Goal: Information Seeking & Learning: Learn about a topic

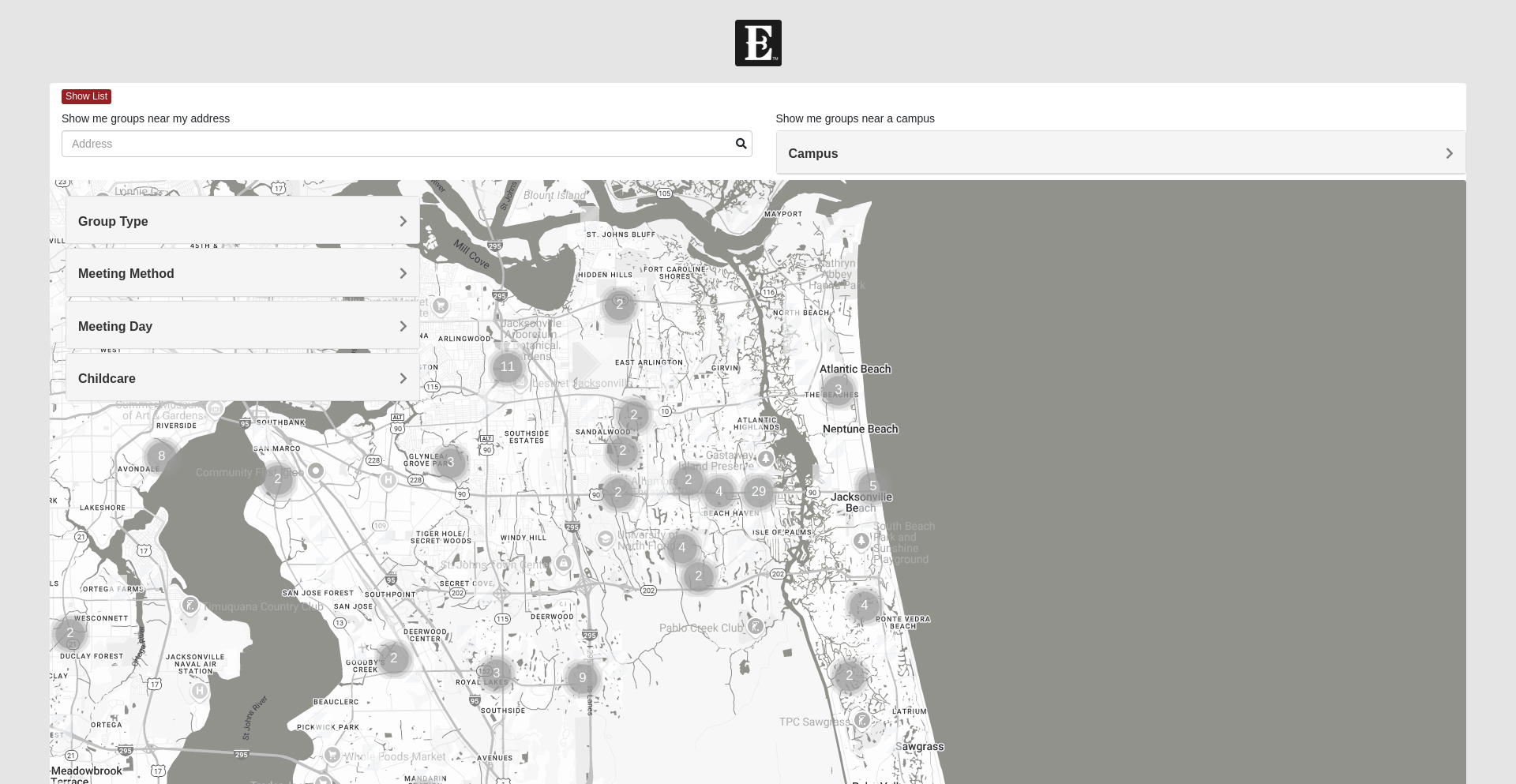
click at [140, 219] on span "Group Type" at bounding box center [113, 222] width 70 height 13
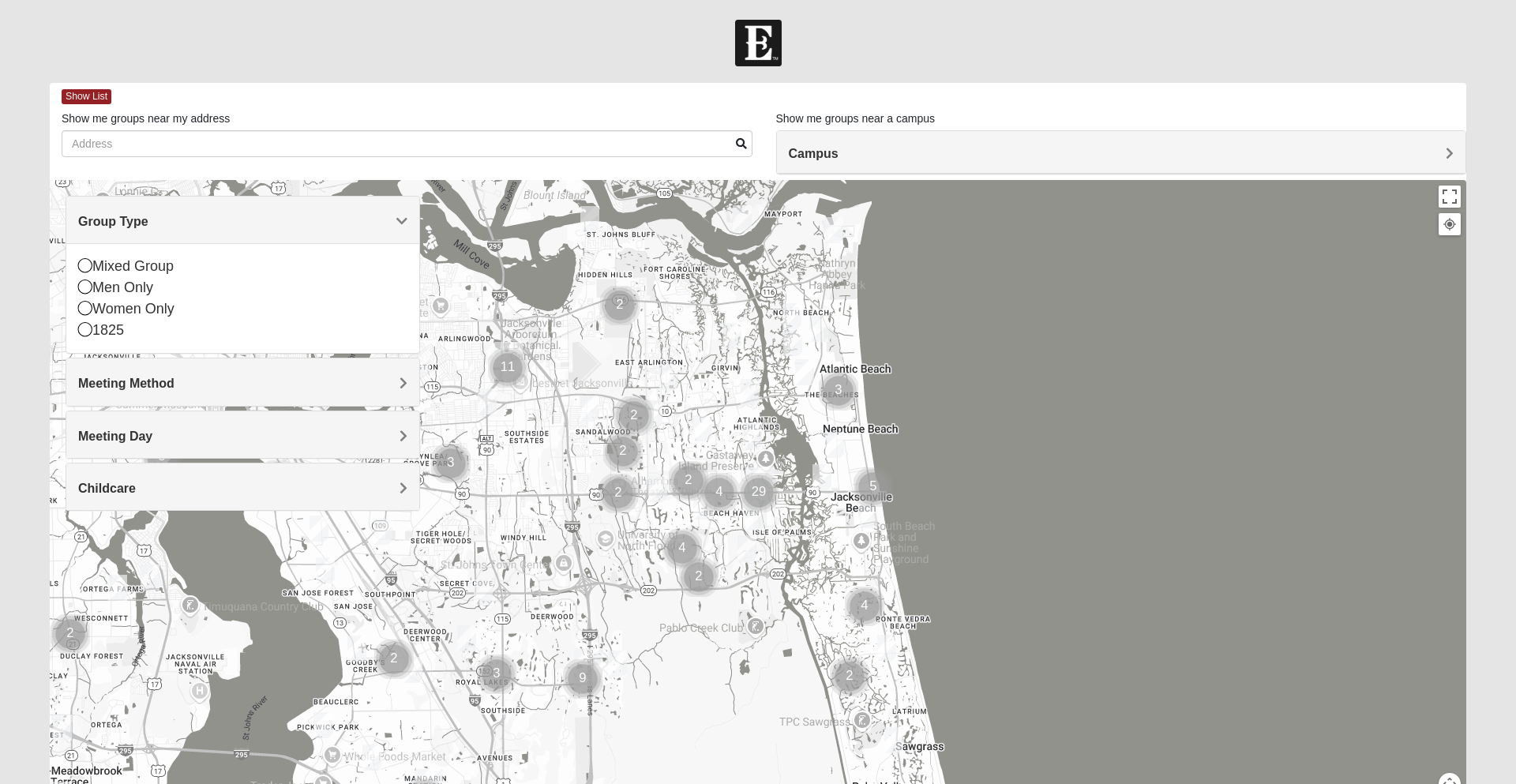
click at [87, 333] on icon at bounding box center [85, 329] width 14 height 14
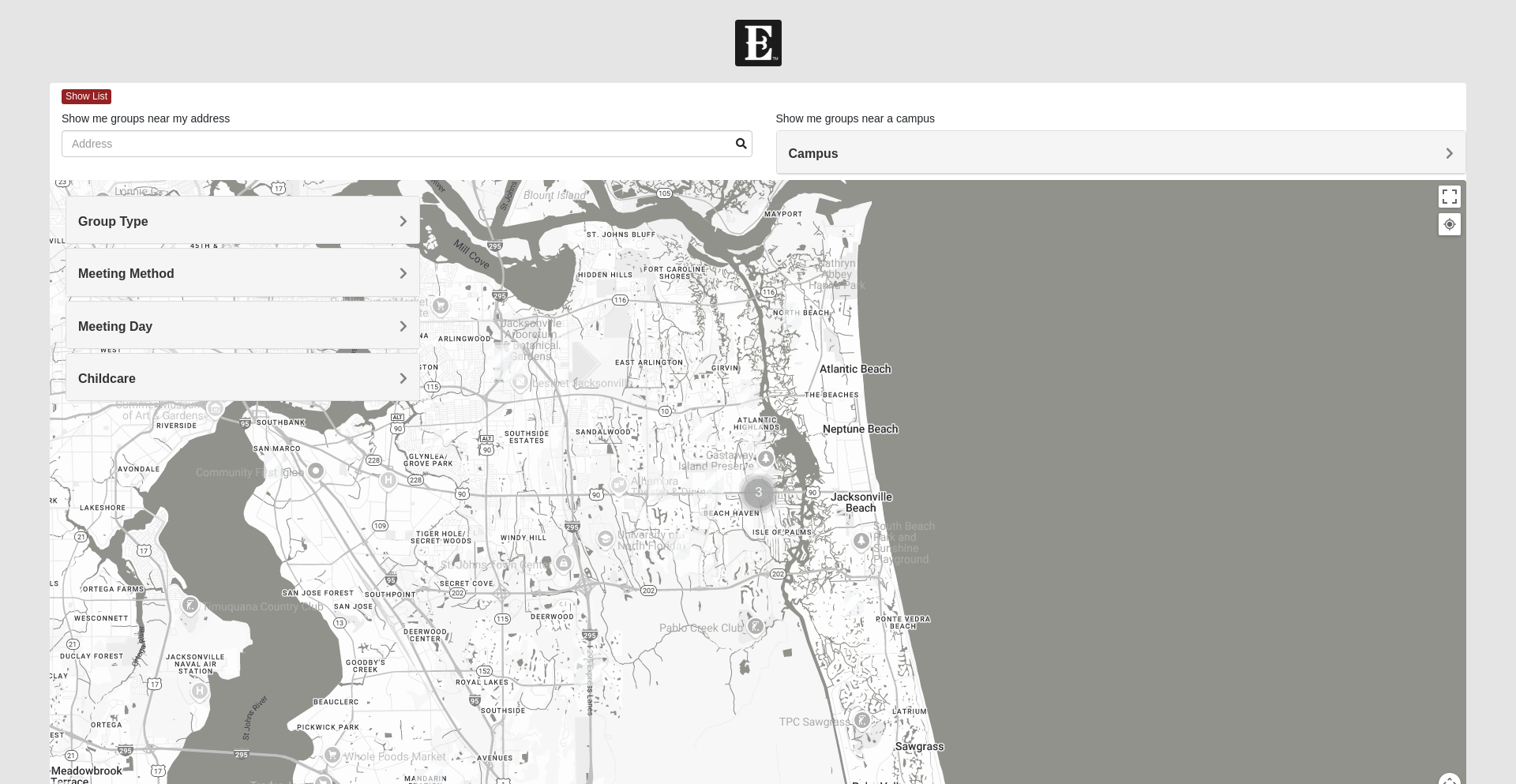
click at [91, 333] on span "Meeting Day" at bounding box center [116, 326] width 75 height 13
click at [135, 283] on div "Meeting Method" at bounding box center [242, 272] width 353 height 47
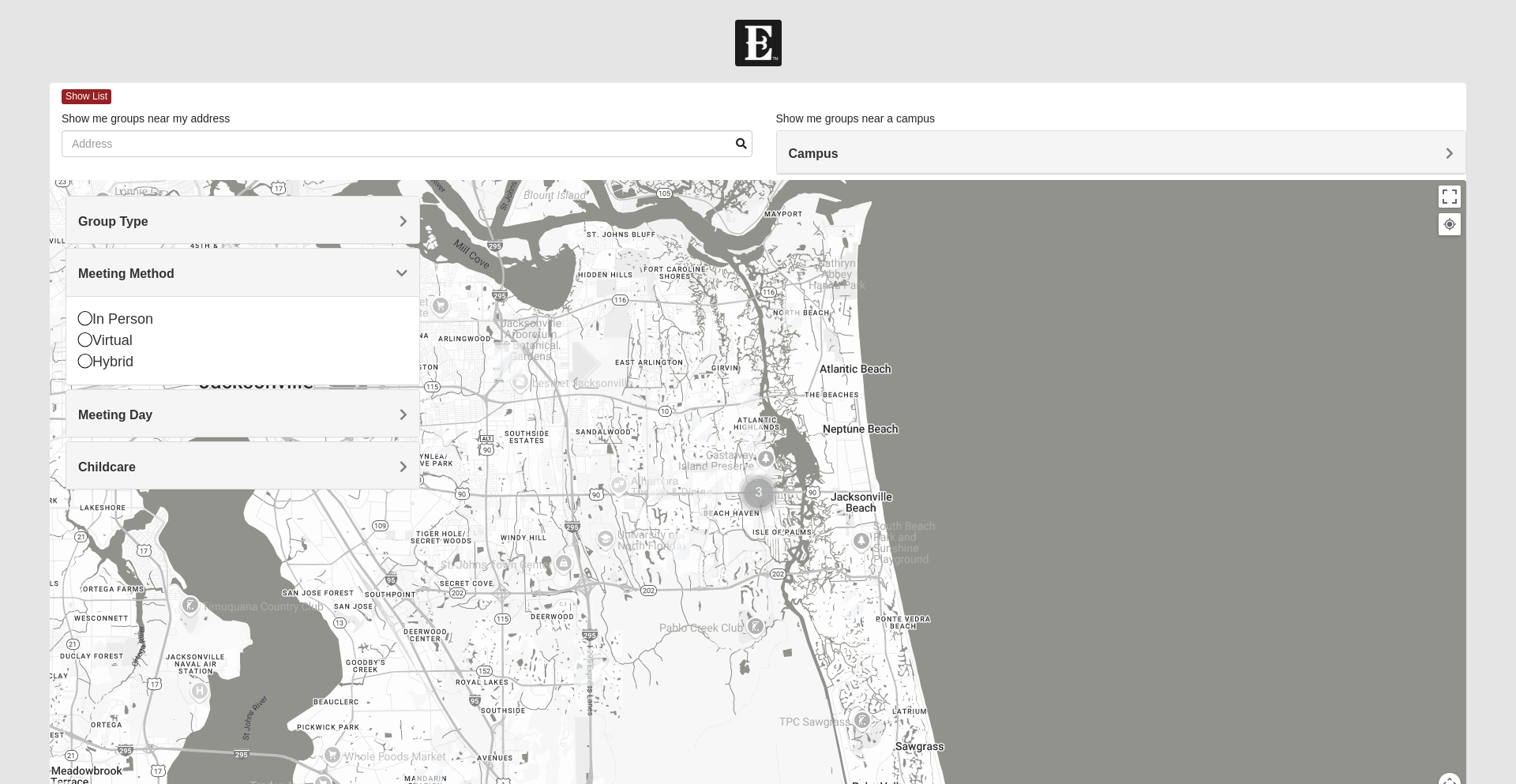
click at [89, 323] on icon at bounding box center [85, 317] width 14 height 14
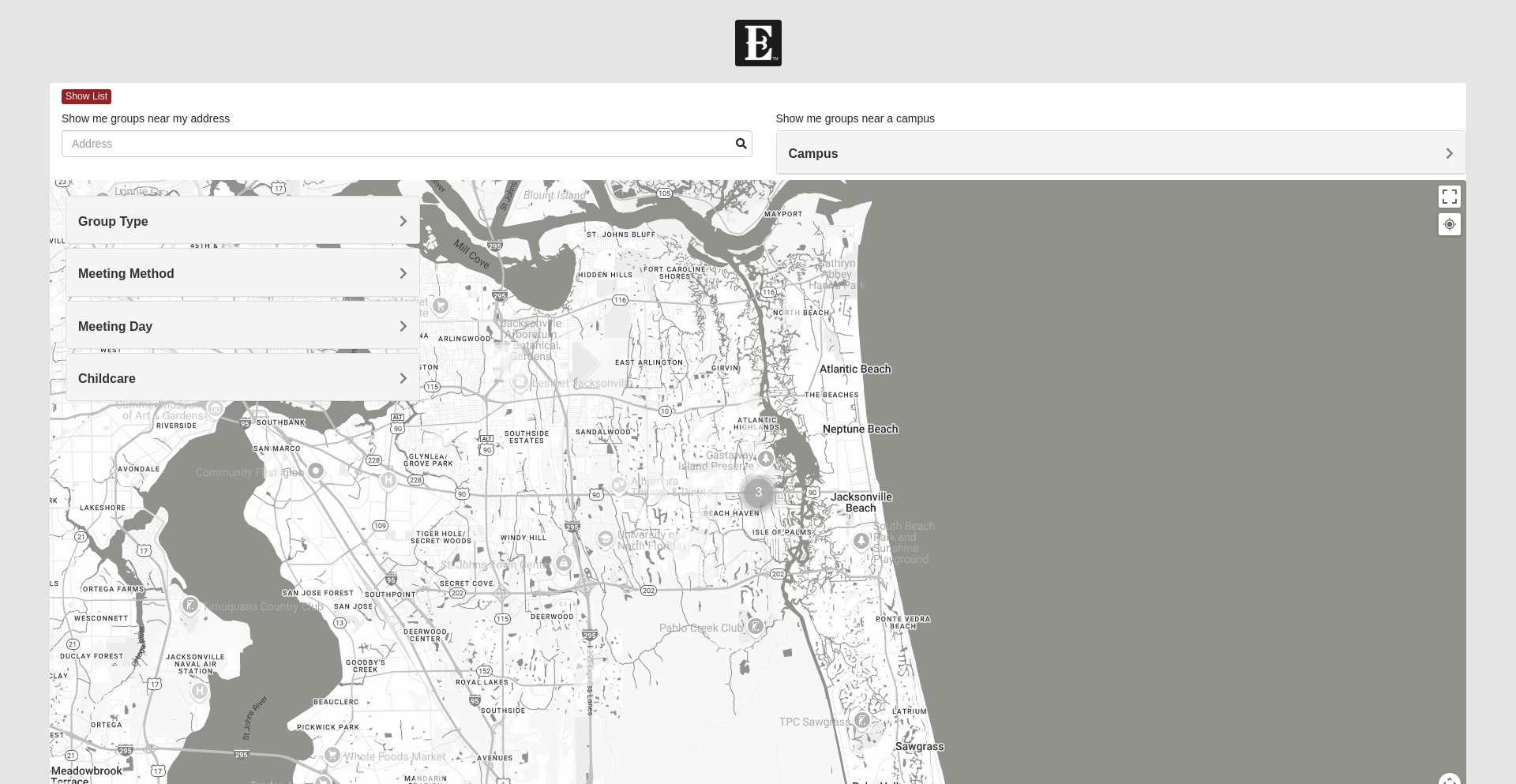
click at [108, 322] on span "Meeting Day" at bounding box center [116, 326] width 75 height 13
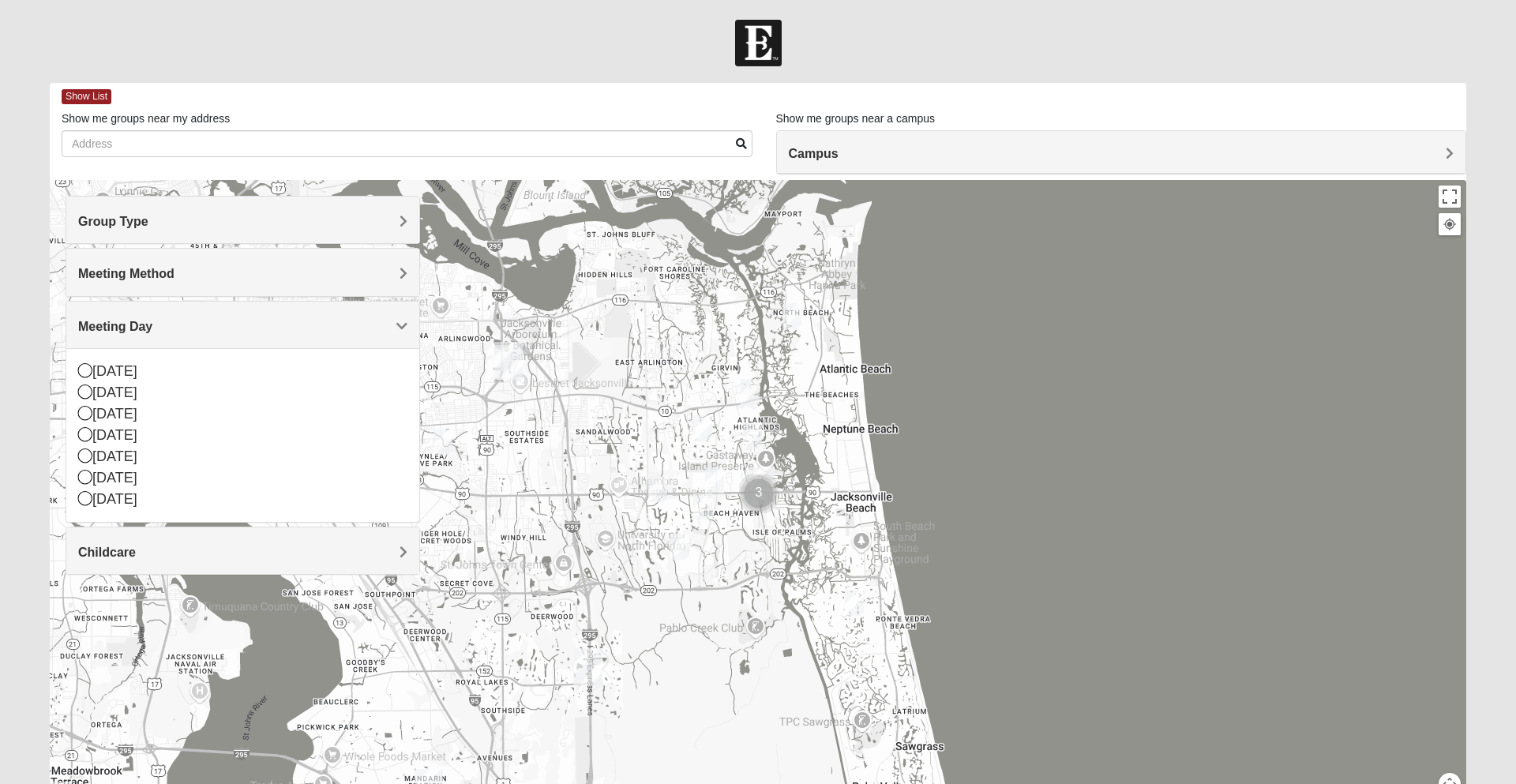
click at [85, 392] on icon at bounding box center [85, 391] width 14 height 14
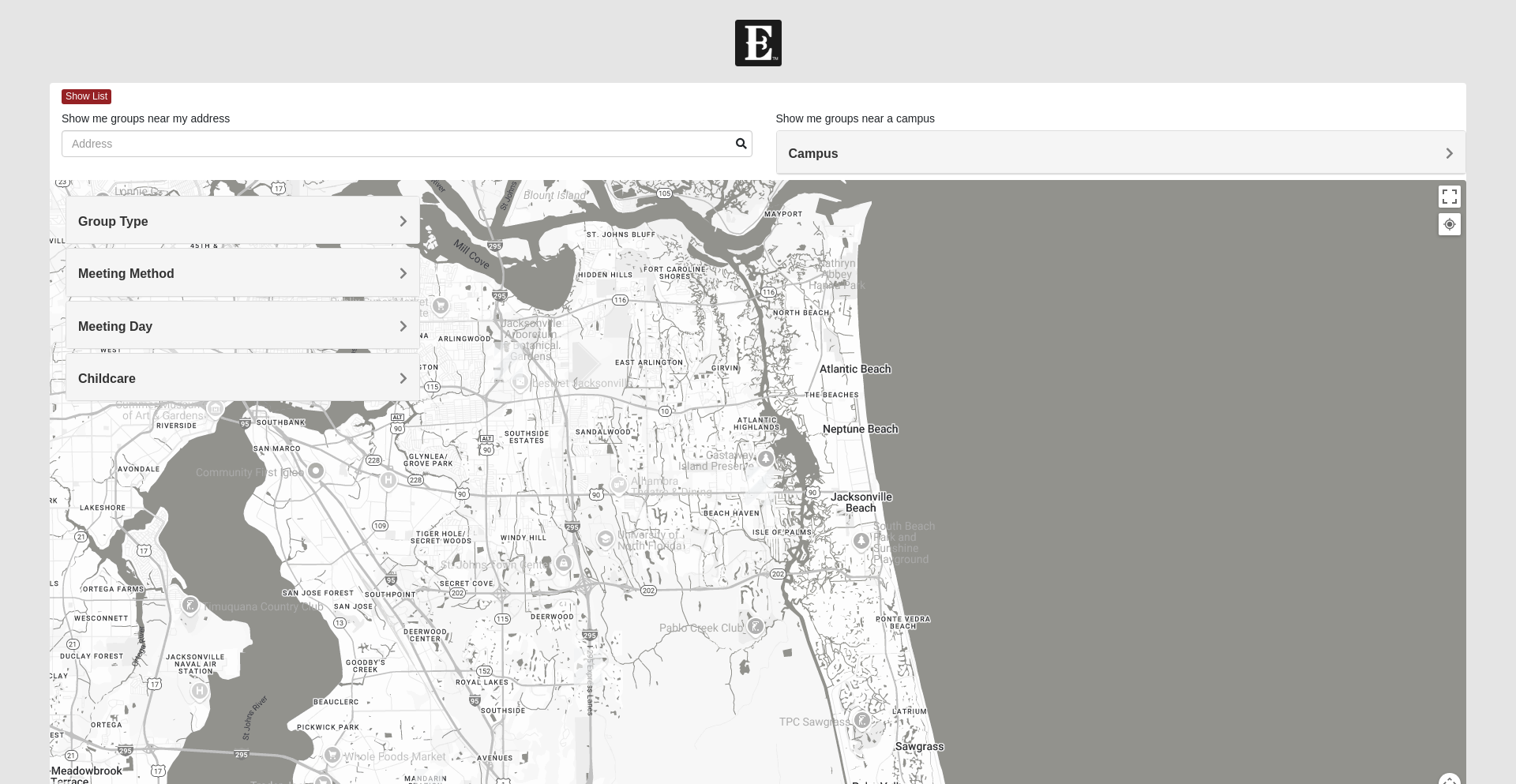
click at [106, 386] on div "Childcare" at bounding box center [242, 377] width 353 height 47
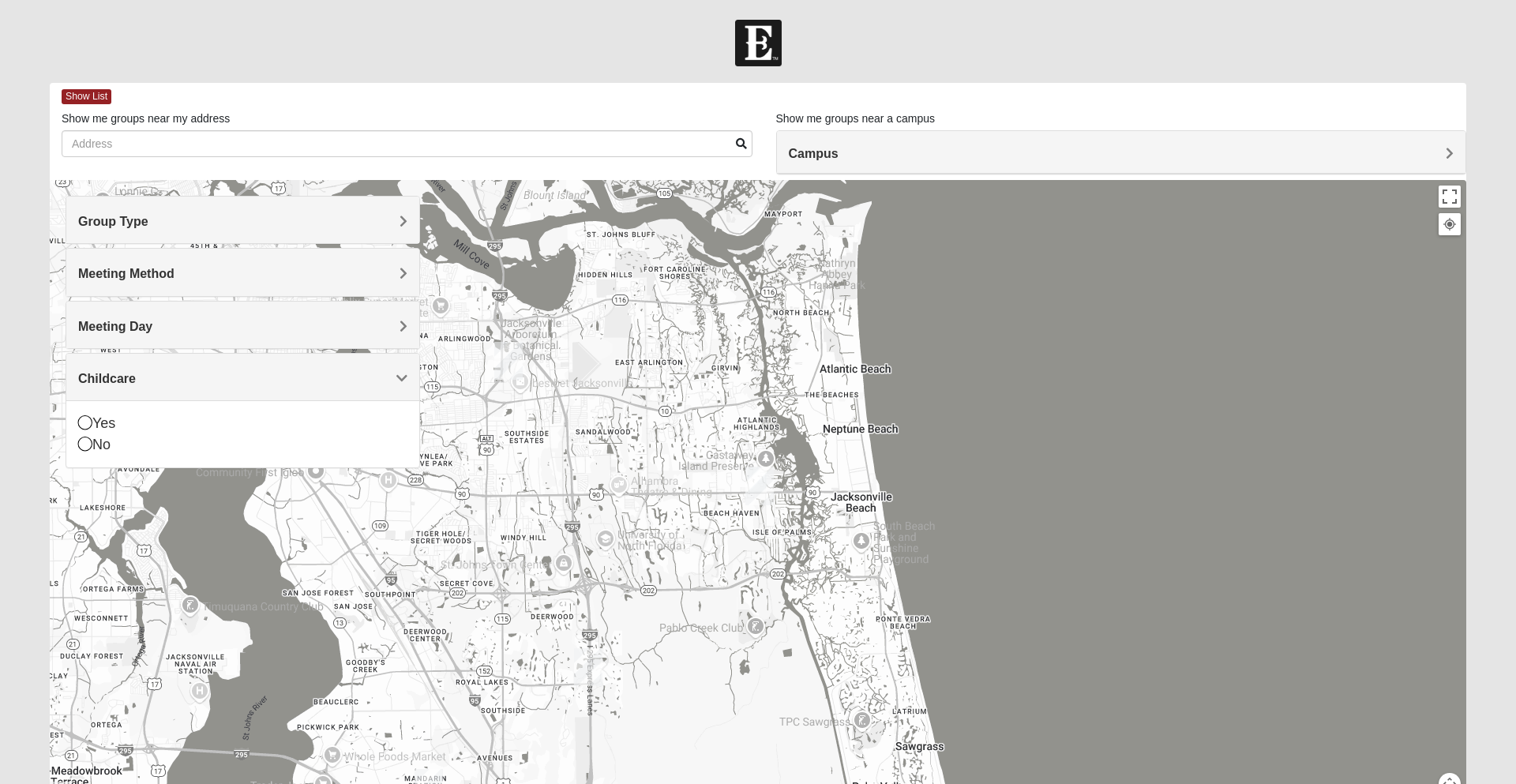
click at [83, 444] on icon at bounding box center [85, 443] width 14 height 14
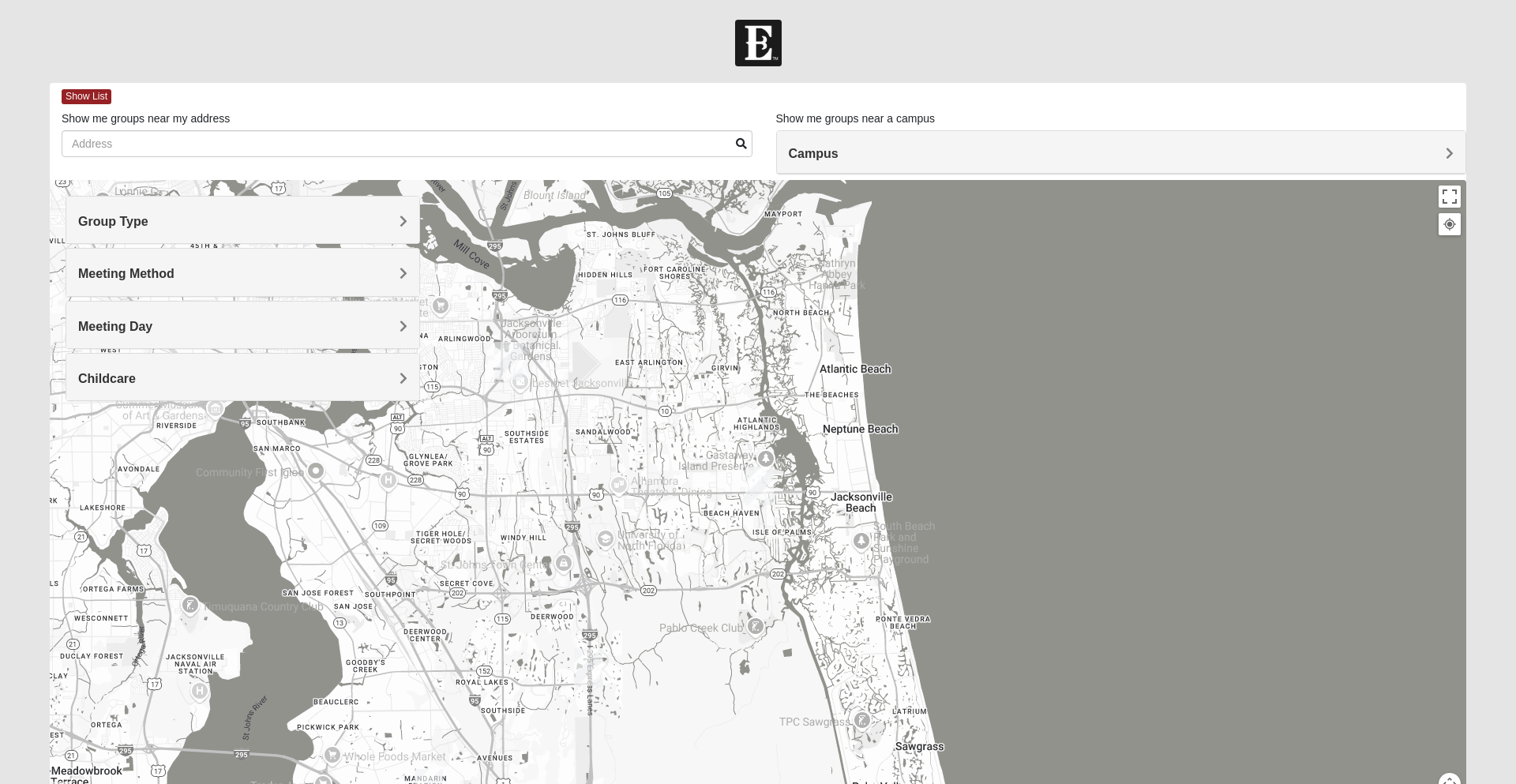
click at [83, 97] on span "Show List" at bounding box center [86, 97] width 50 height 15
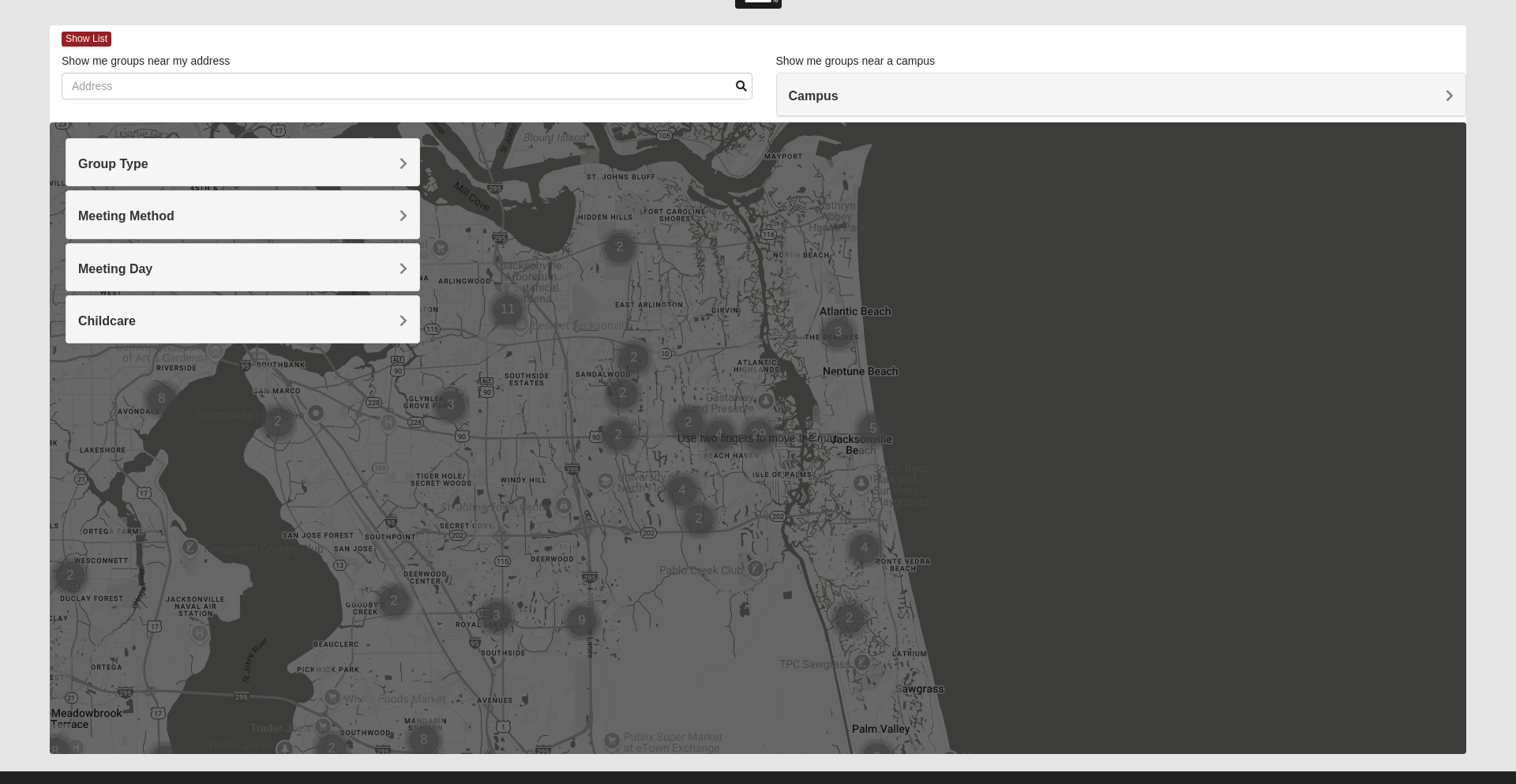
scroll to position [59, 0]
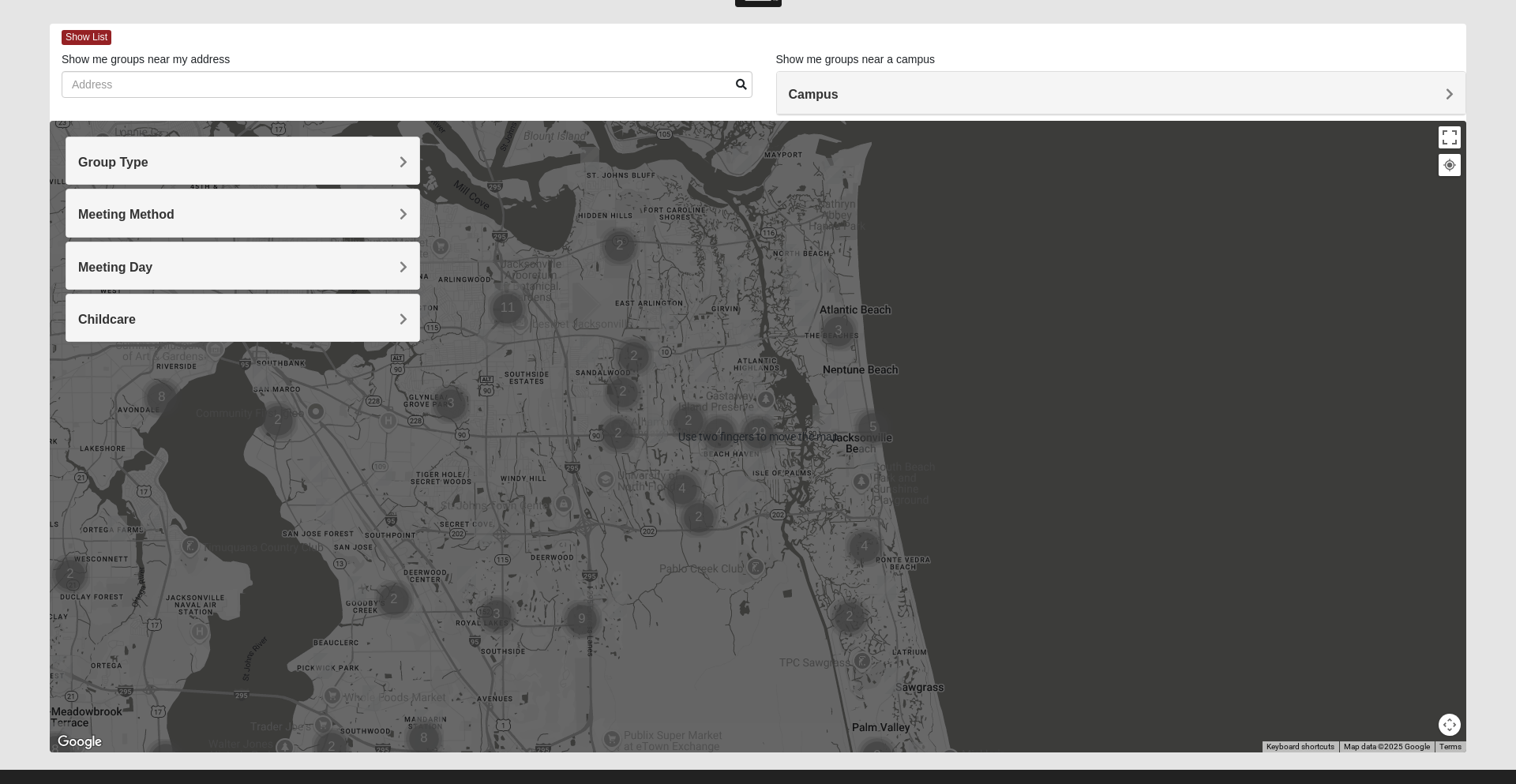
click at [94, 160] on span "Group Type" at bounding box center [113, 163] width 70 height 13
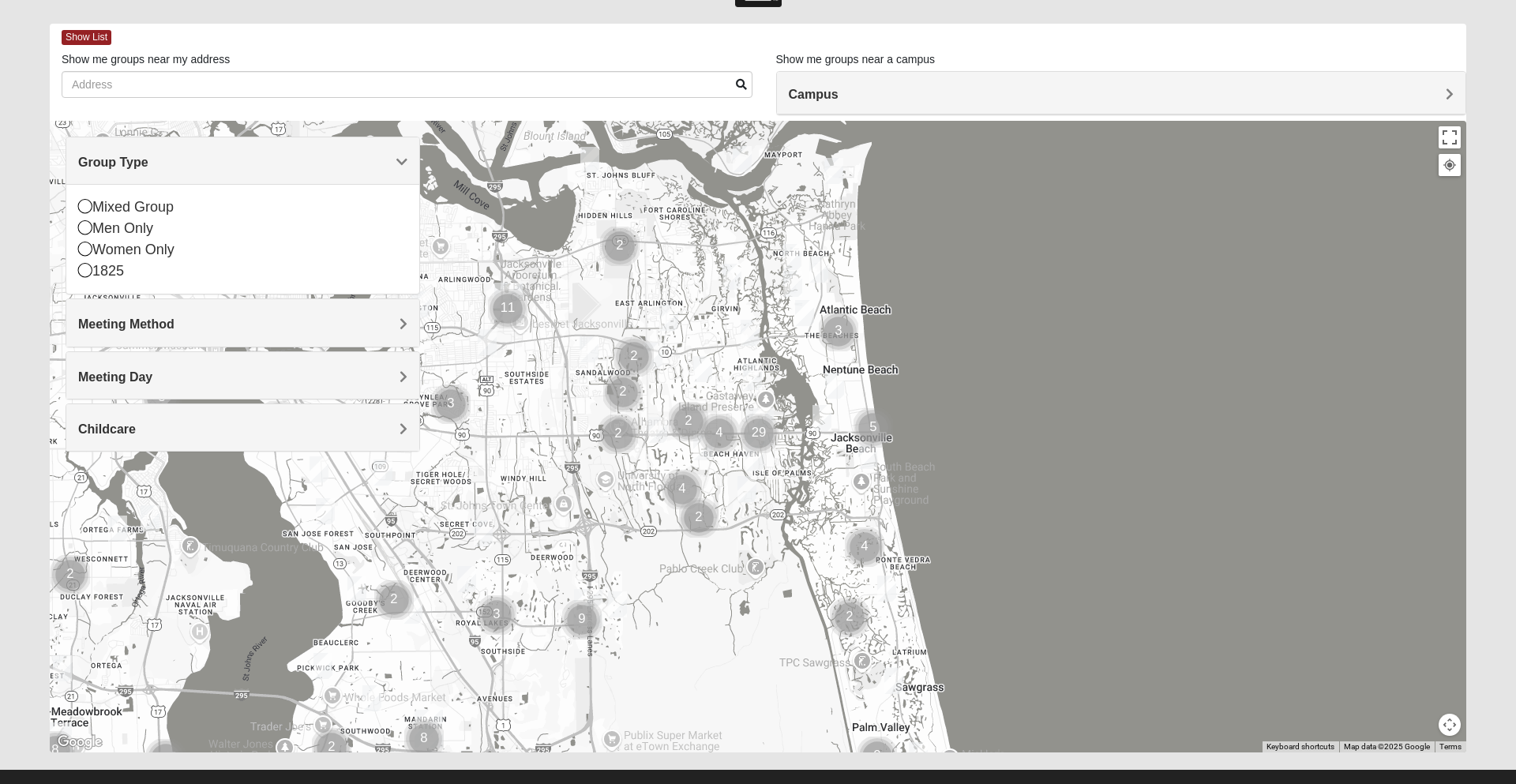
click at [90, 273] on icon at bounding box center [85, 270] width 14 height 14
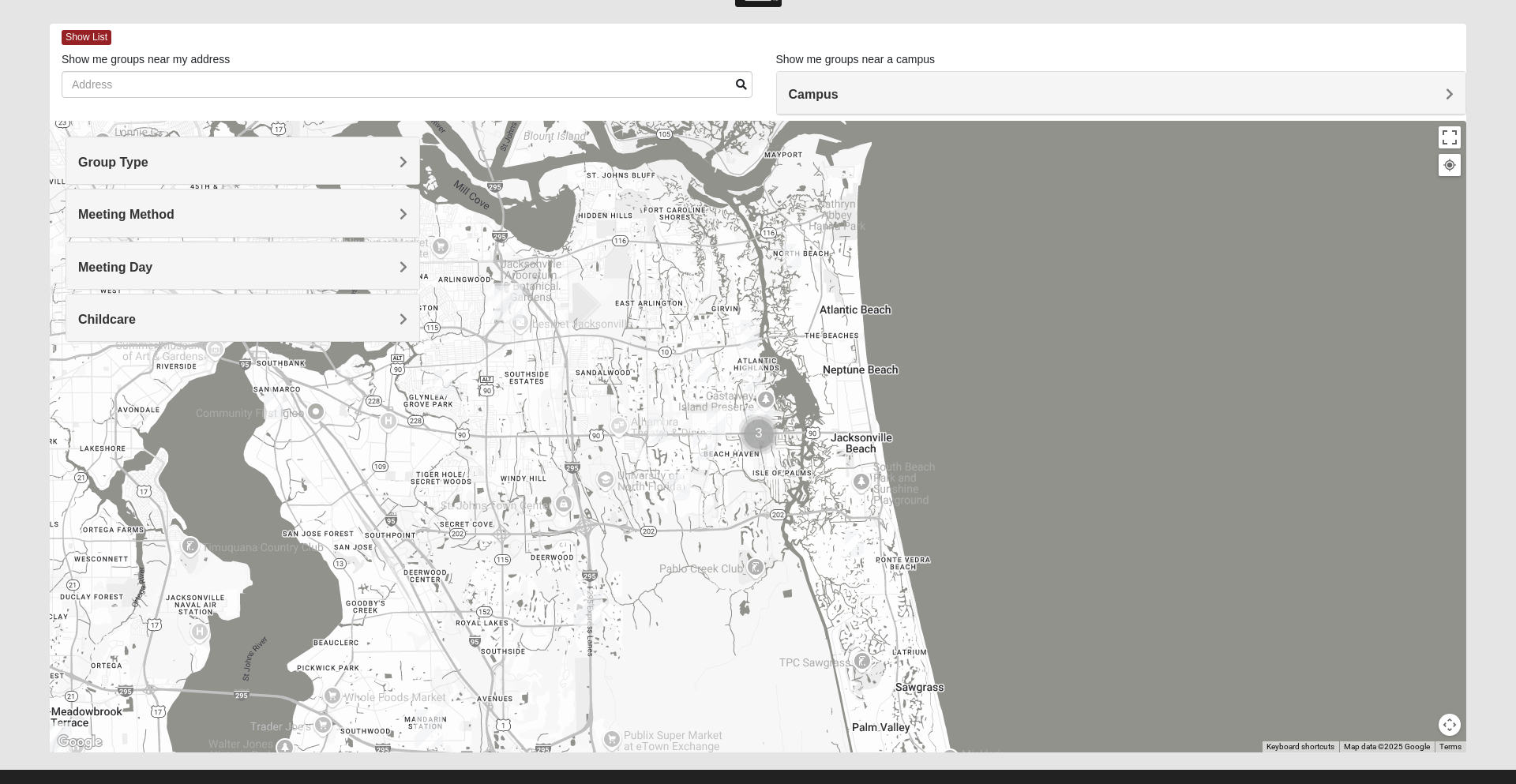
click at [1444, 93] on h4 "Campus" at bounding box center [1122, 95] width 666 height 15
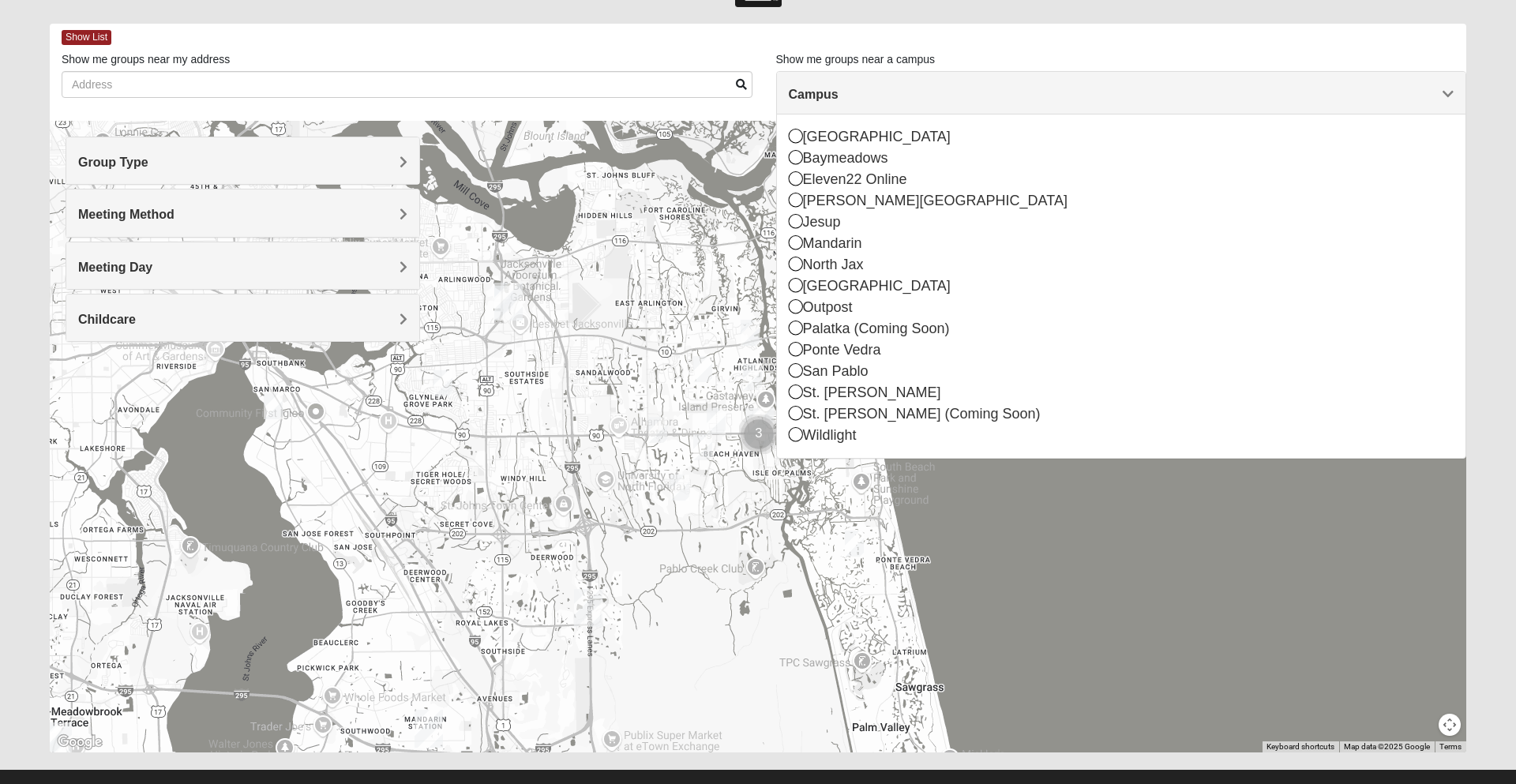
click at [794, 138] on icon at bounding box center [796, 136] width 14 height 14
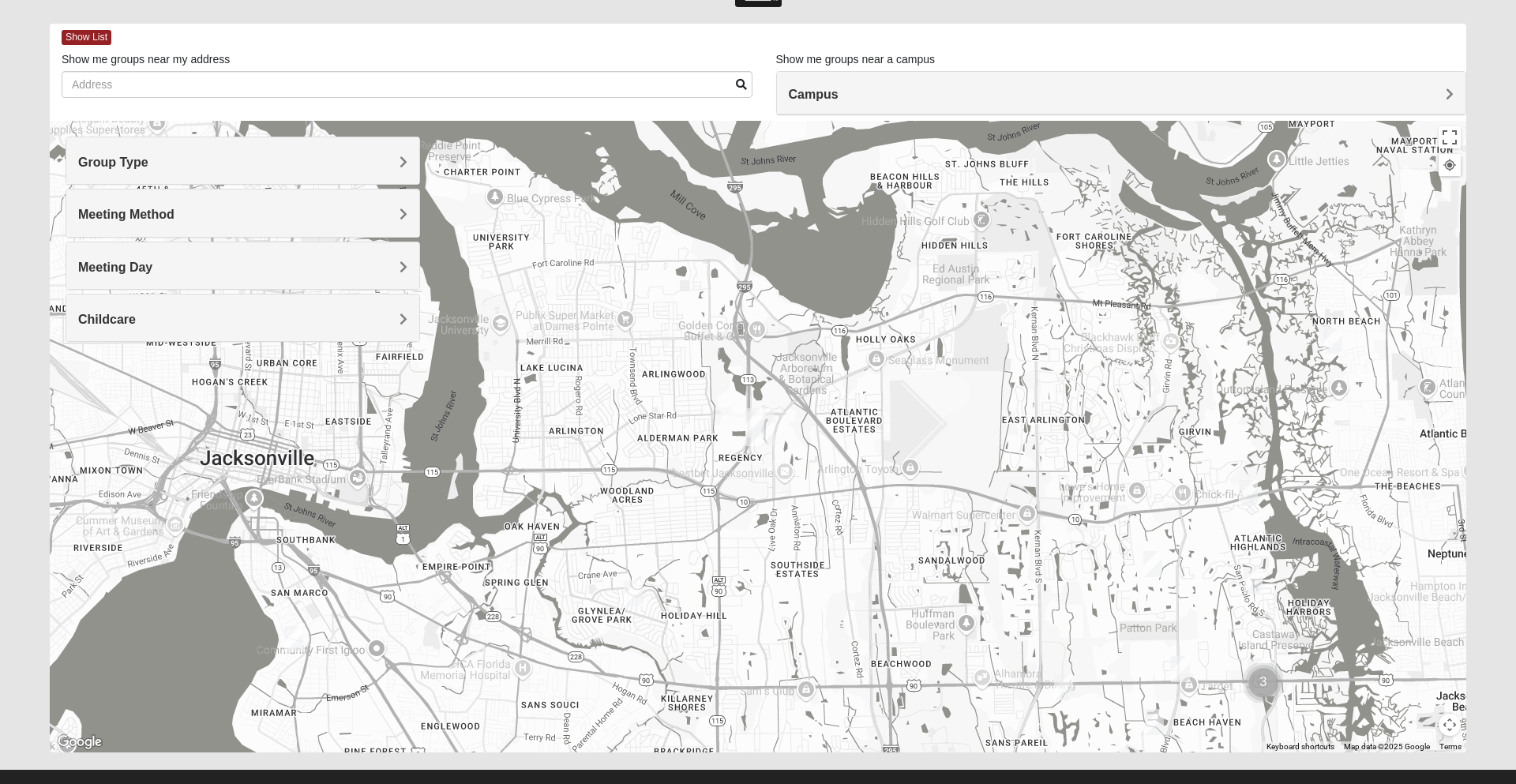
click at [118, 163] on span "Group Type" at bounding box center [113, 163] width 70 height 13
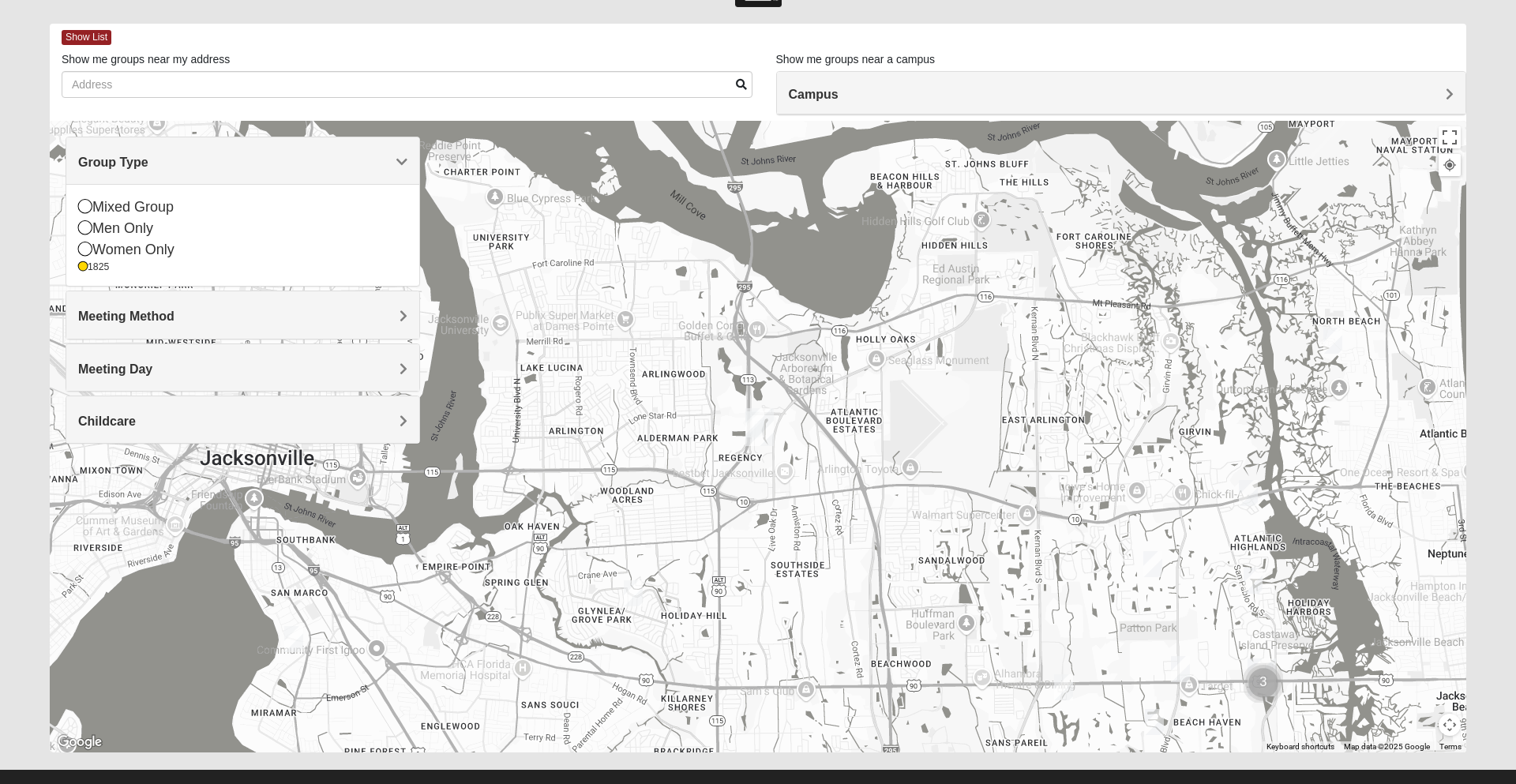
click at [100, 312] on span "Meeting Method" at bounding box center [126, 316] width 97 height 13
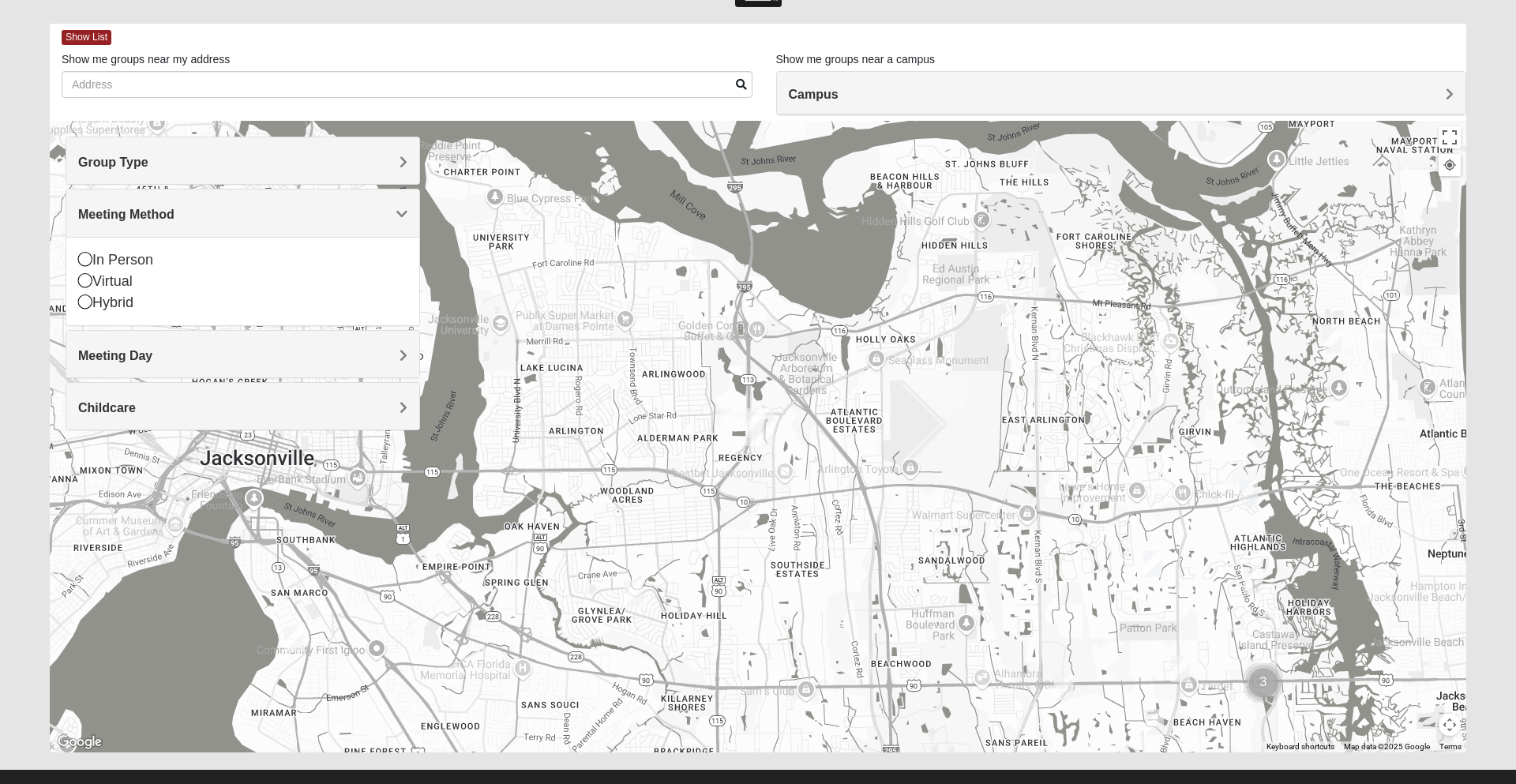
click at [89, 253] on icon at bounding box center [85, 258] width 14 height 14
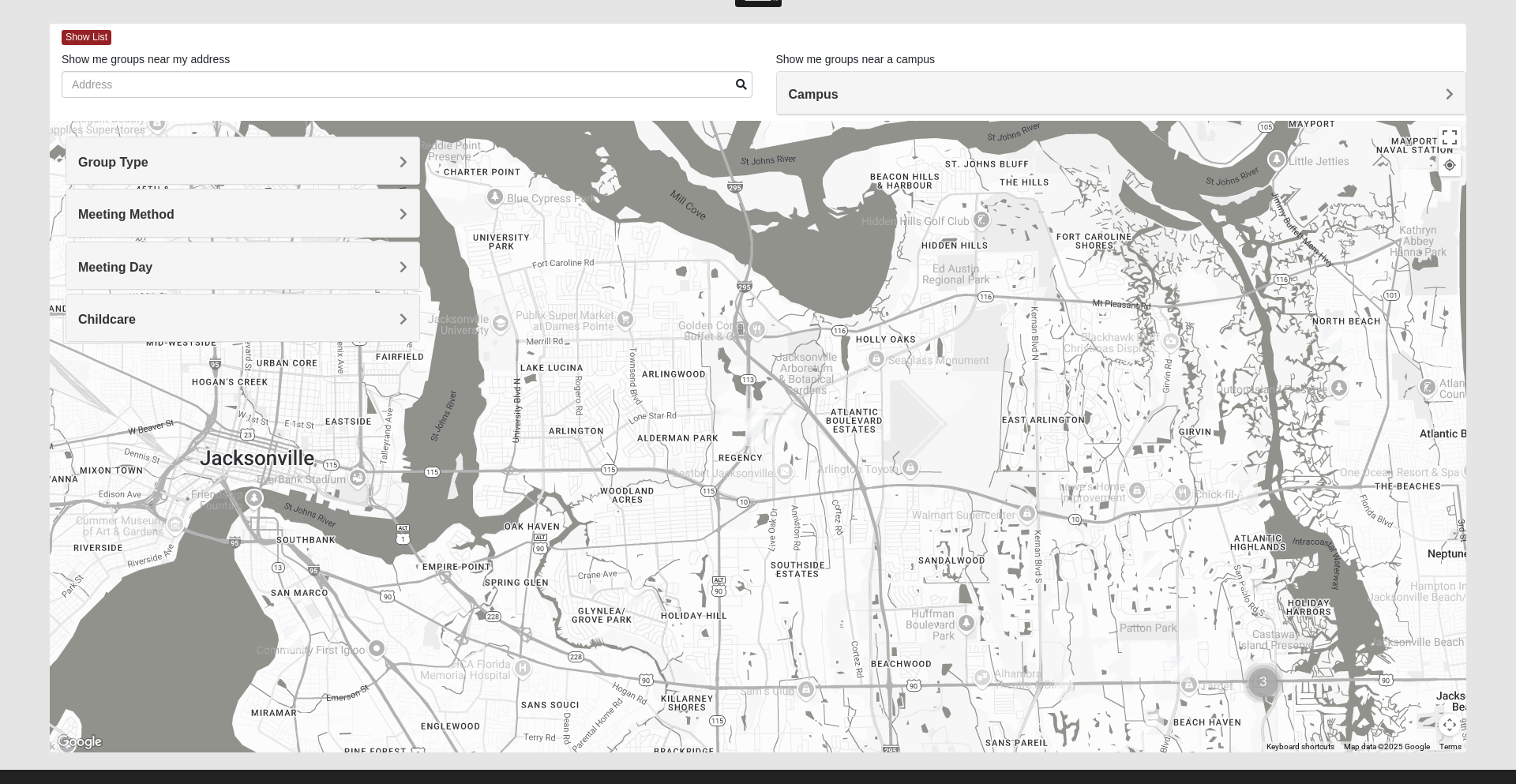
click at [109, 278] on div "Meeting Day" at bounding box center [242, 265] width 353 height 47
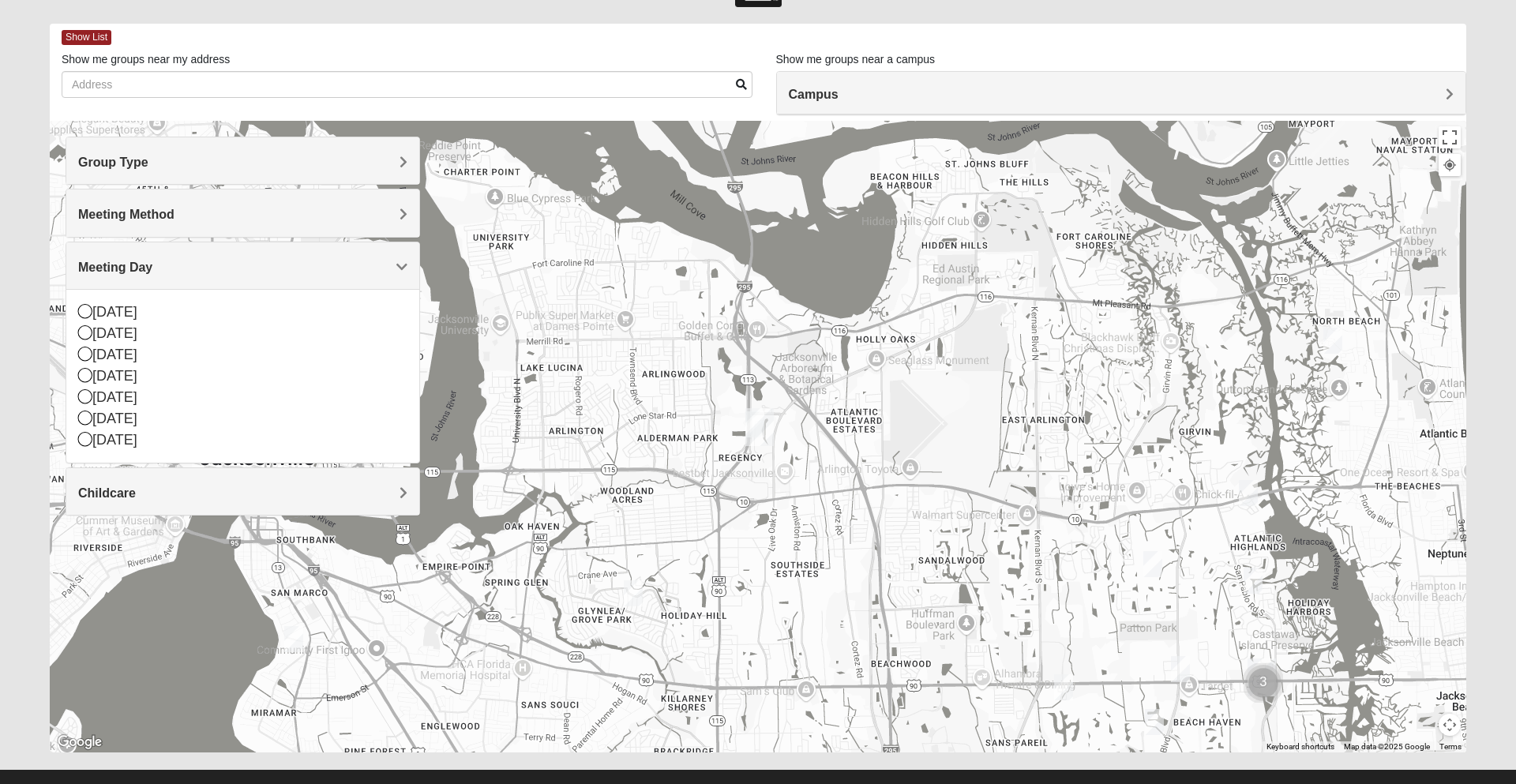
click at [88, 337] on icon at bounding box center [85, 332] width 14 height 14
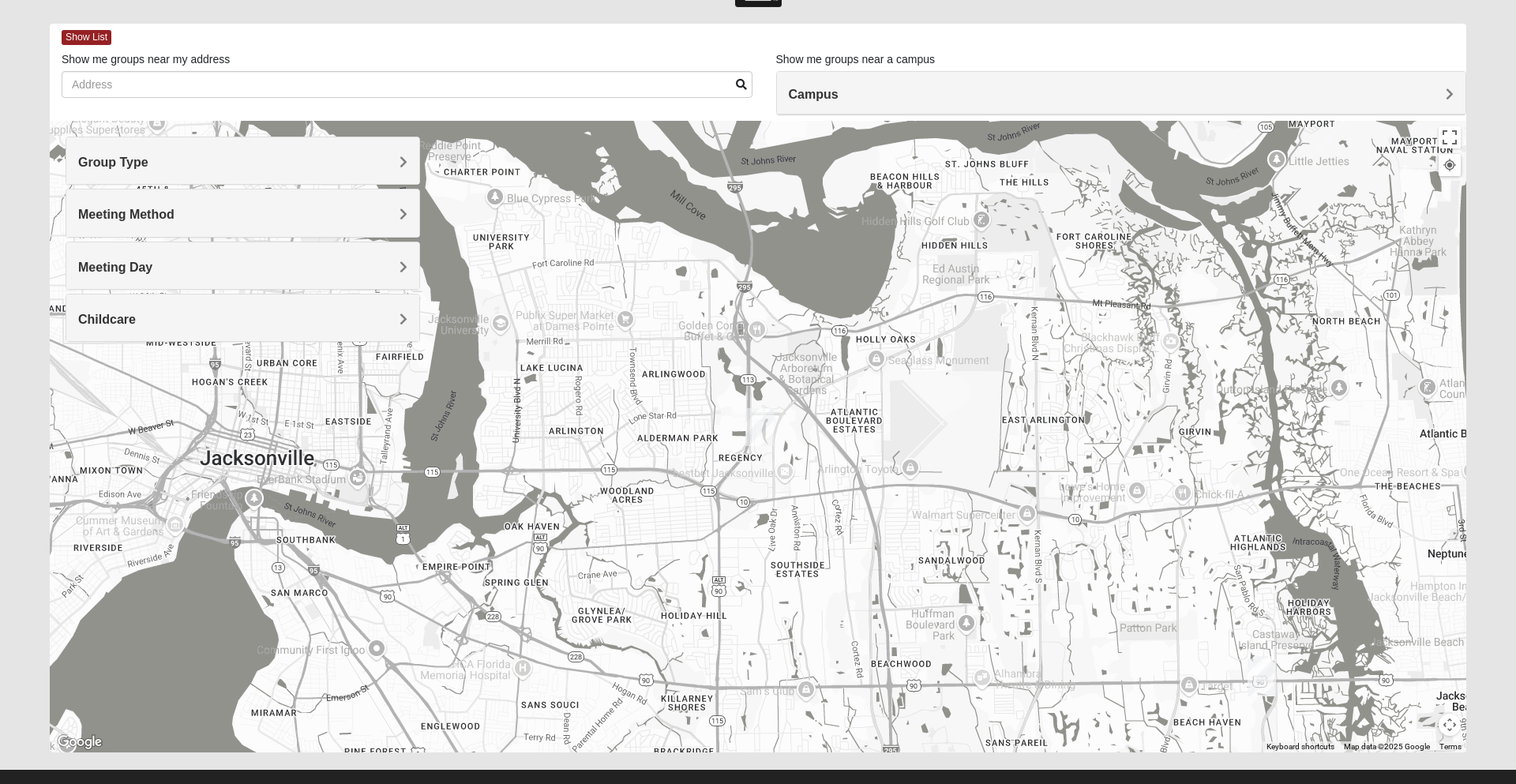
click at [127, 330] on div "Childcare" at bounding box center [242, 317] width 353 height 47
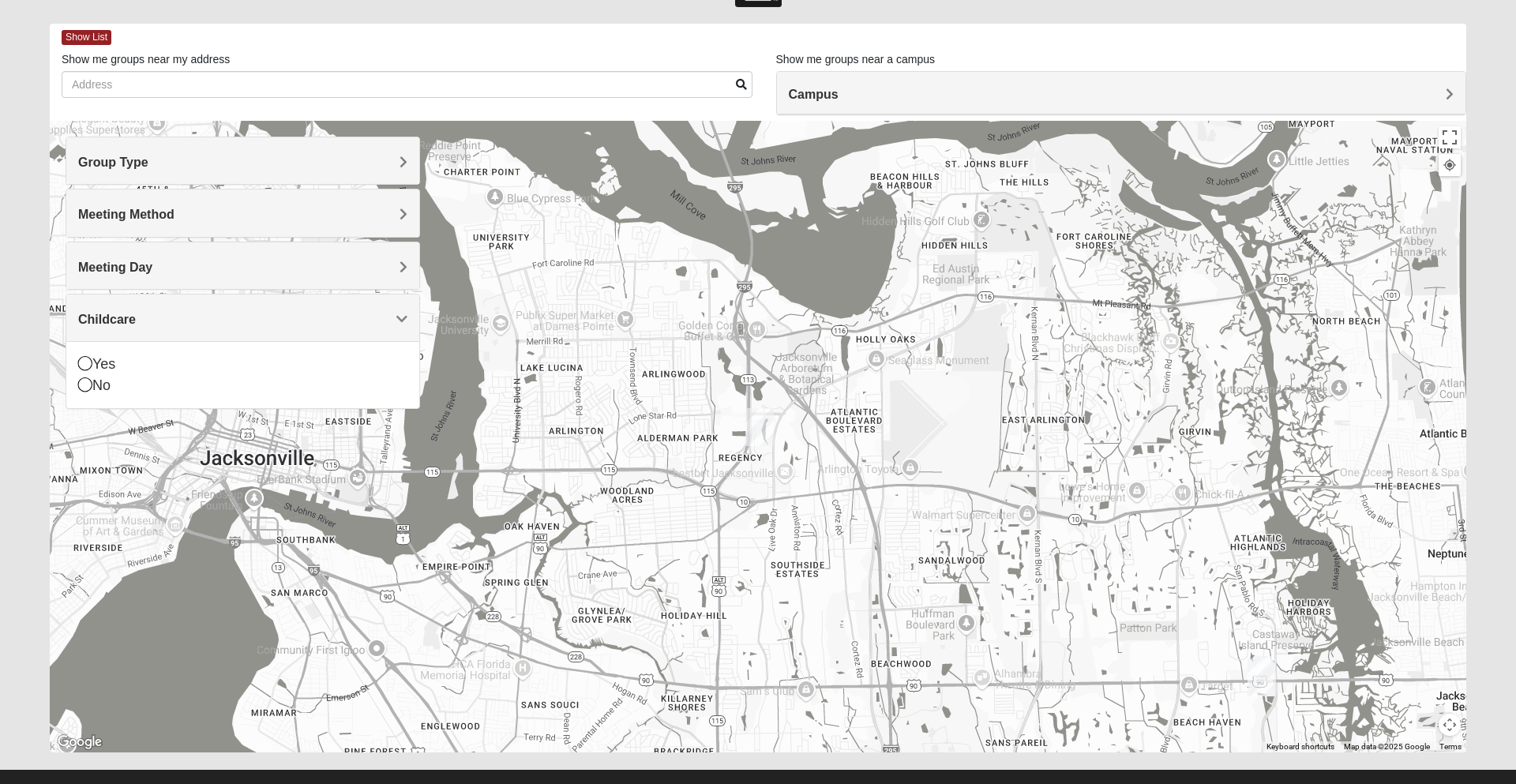
click at [86, 387] on icon at bounding box center [85, 384] width 14 height 14
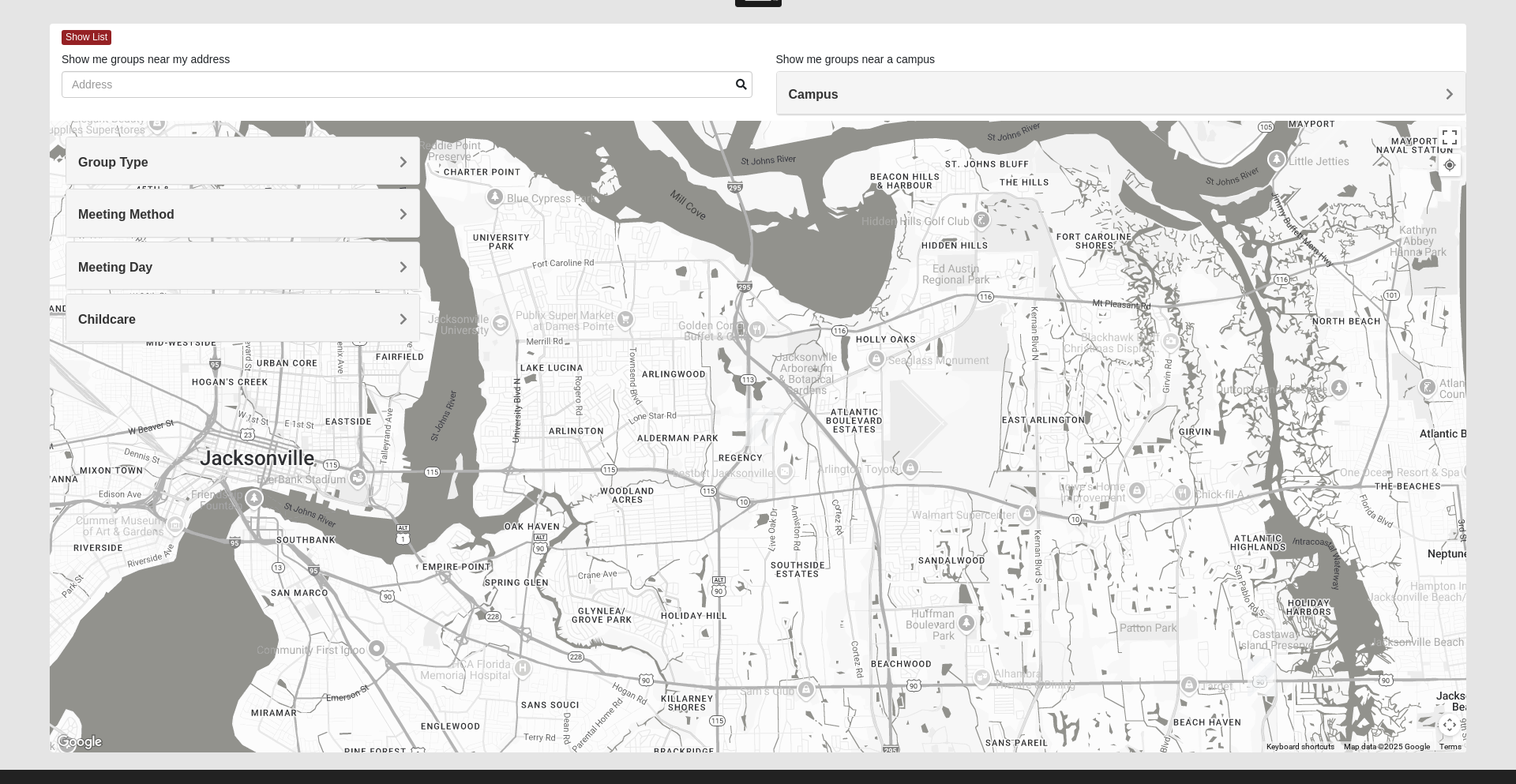
click at [761, 424] on img "Arlington" at bounding box center [759, 426] width 41 height 51
click at [724, 376] on div "651 Commerce Center Dr Jacksonville, FL 32225-7210" at bounding box center [764, 387] width 176 height 24
click at [764, 441] on img "Arlington" at bounding box center [759, 426] width 41 height 51
click at [752, 427] on img "Arlington" at bounding box center [759, 426] width 41 height 51
click at [764, 432] on img "Arlington" at bounding box center [759, 426] width 41 height 51
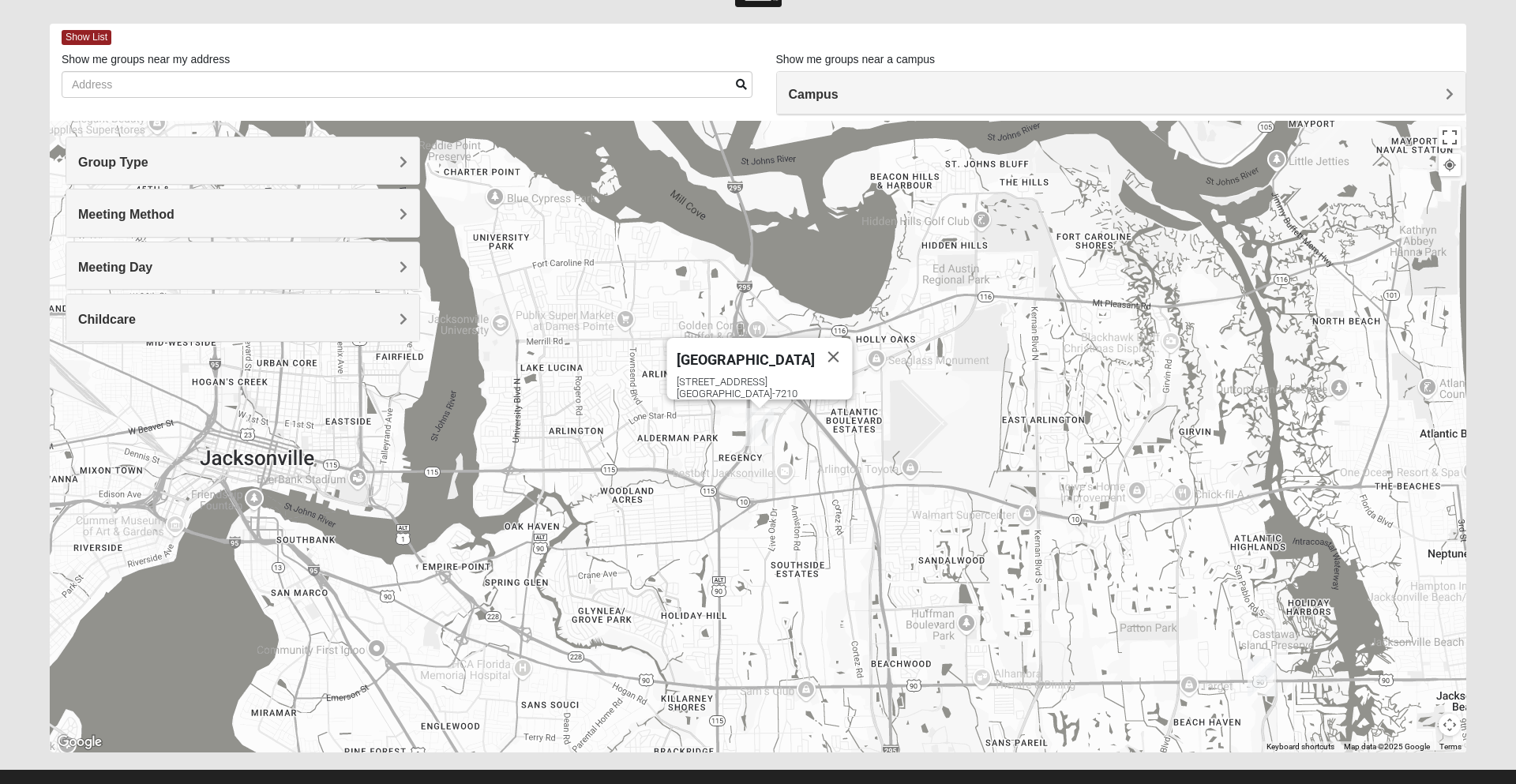
click at [754, 425] on img "Arlington" at bounding box center [759, 426] width 41 height 51
click at [757, 386] on div "651 Commerce Center Dr Jacksonville, FL 32225-7210" at bounding box center [764, 387] width 176 height 24
click at [79, 38] on span "Show List" at bounding box center [86, 37] width 50 height 15
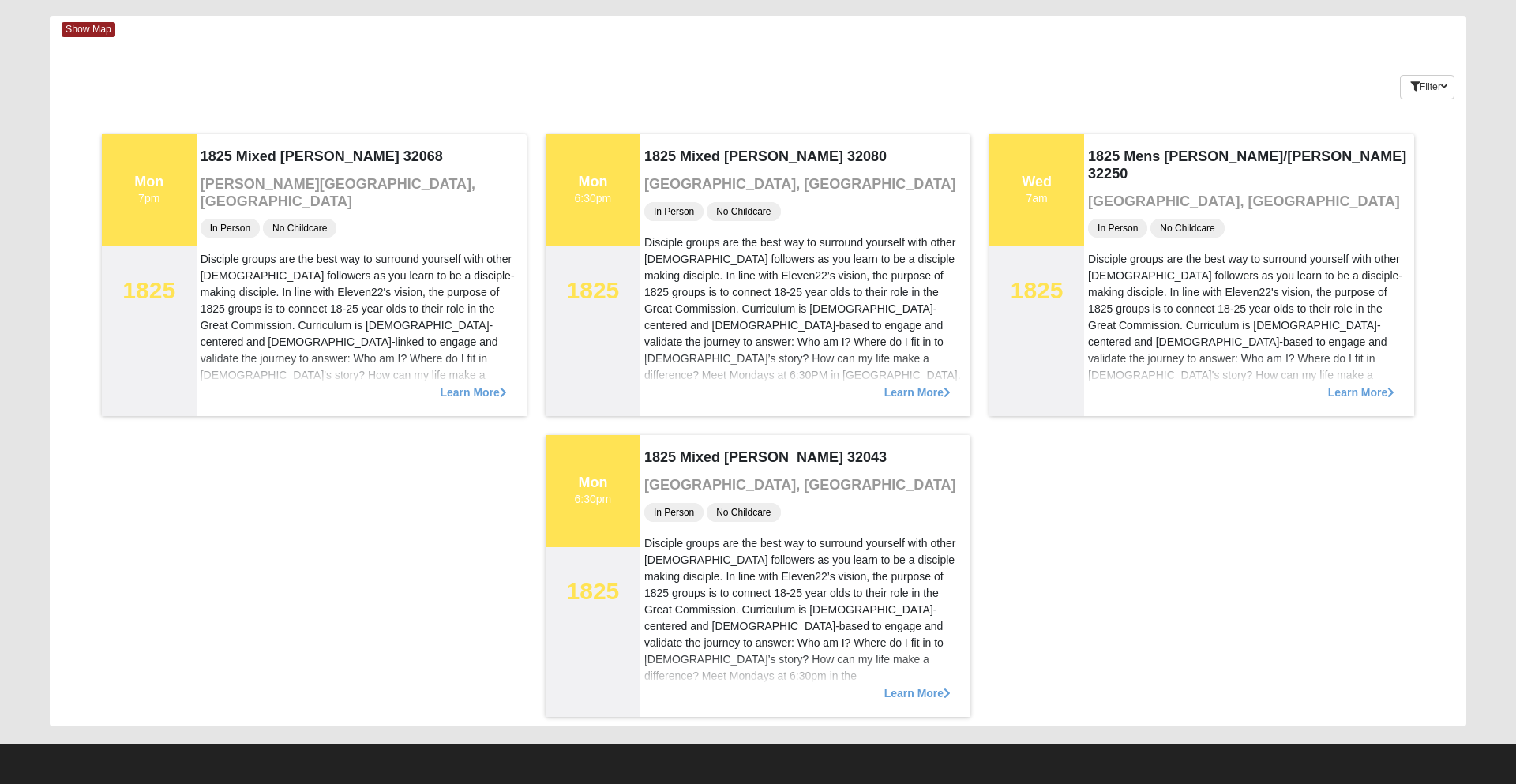
scroll to position [0, 0]
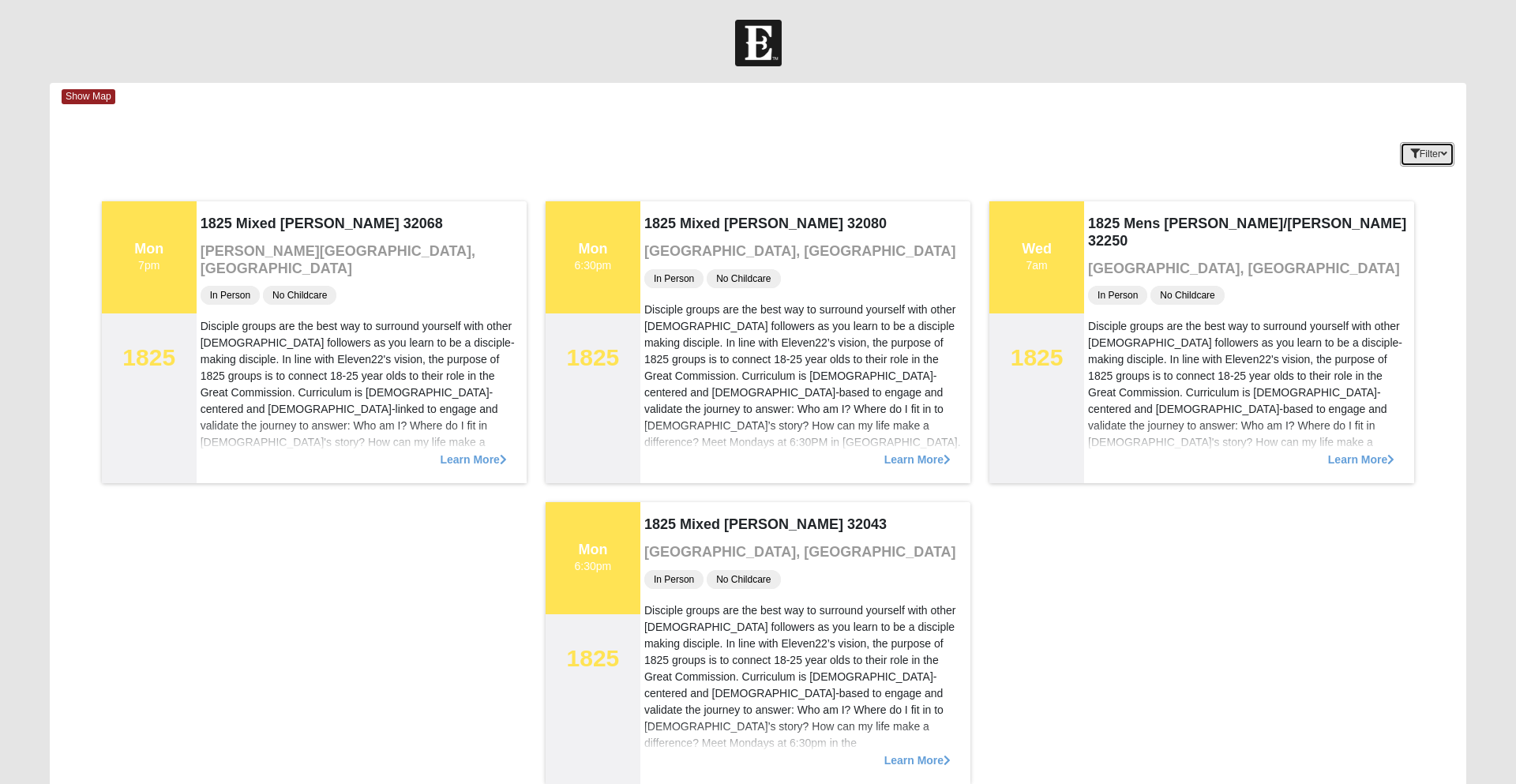
click at [1433, 143] on button "Filter" at bounding box center [1427, 155] width 55 height 25
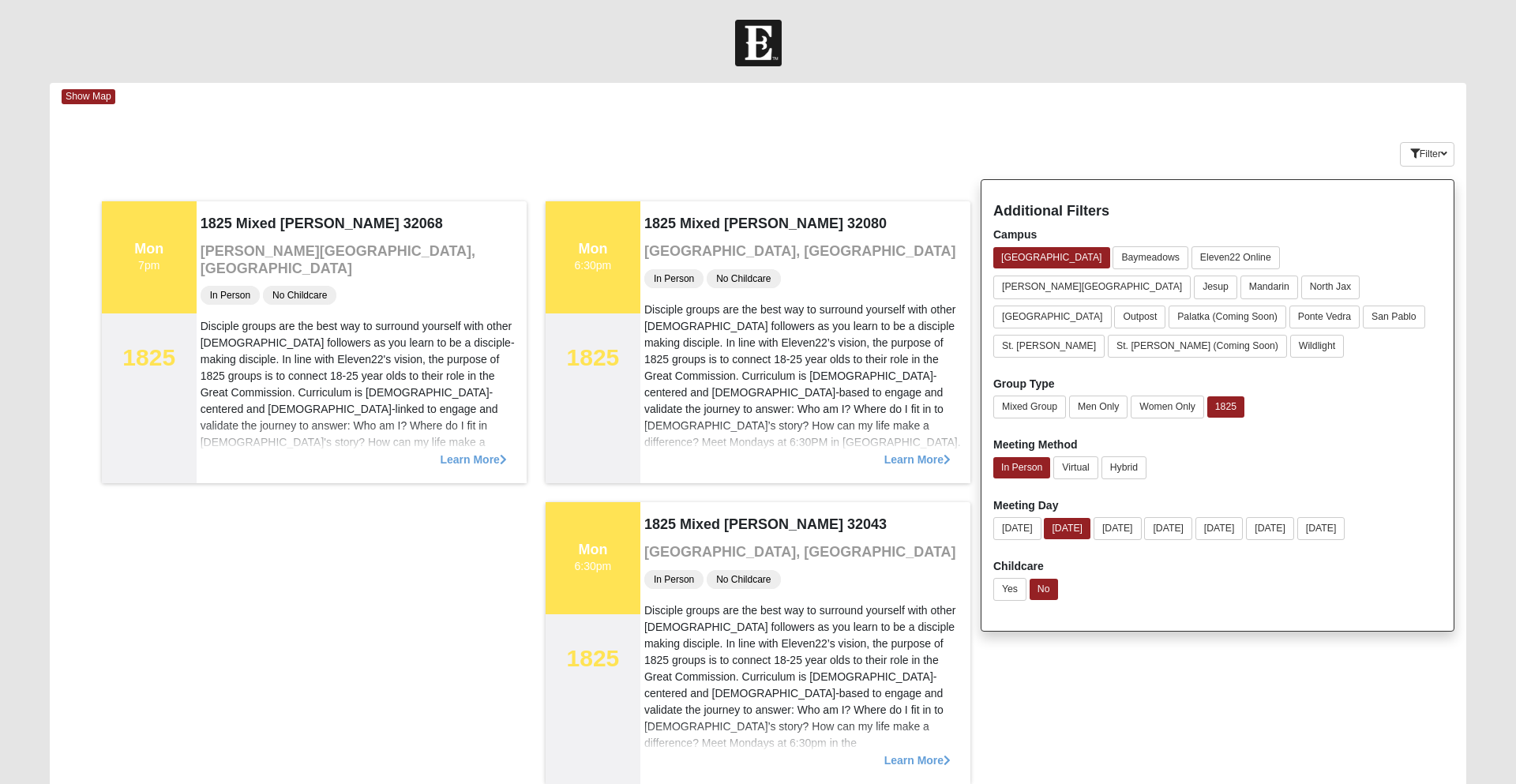
click at [182, 54] on div at bounding box center [758, 43] width 1516 height 47
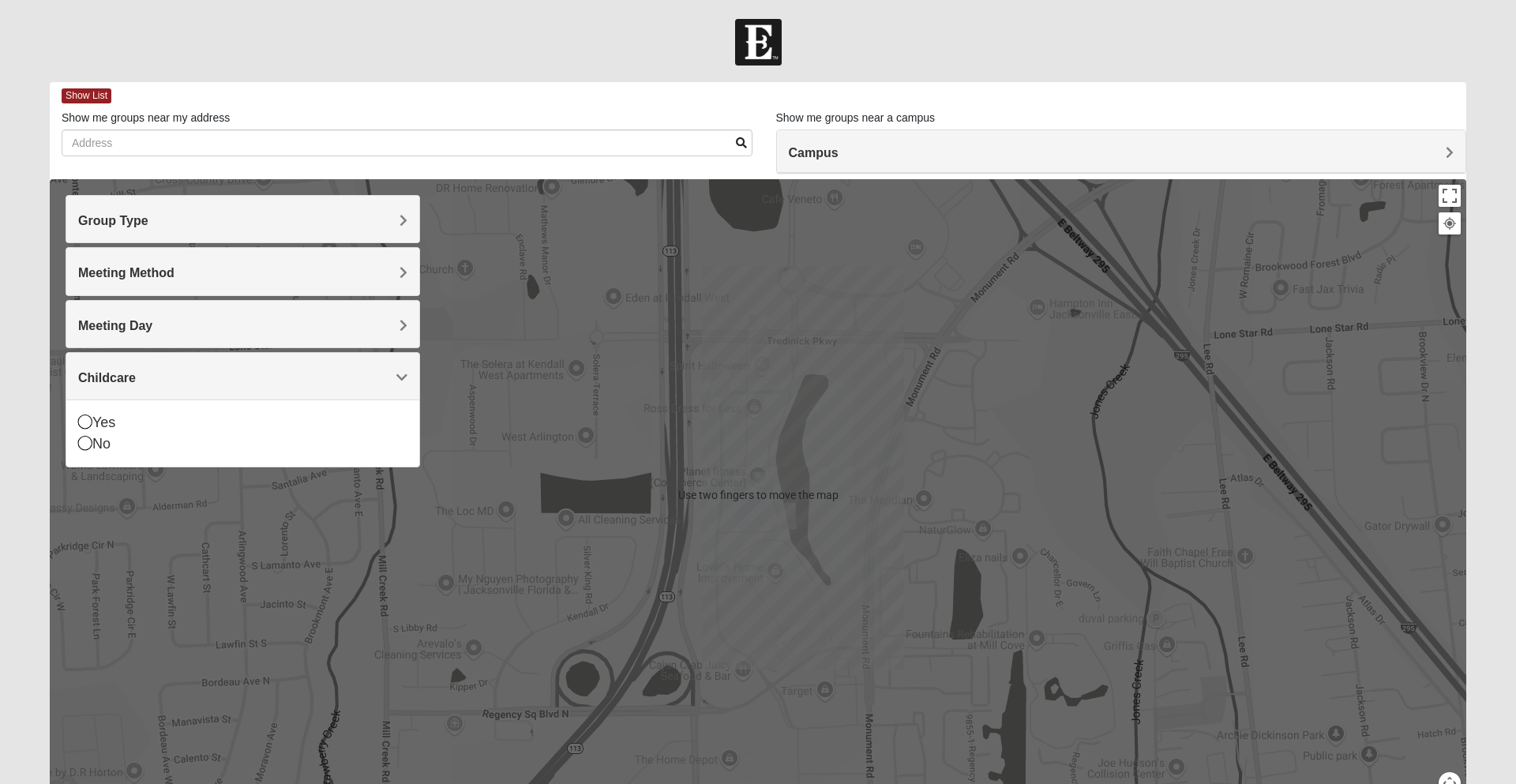
scroll to position [85, 0]
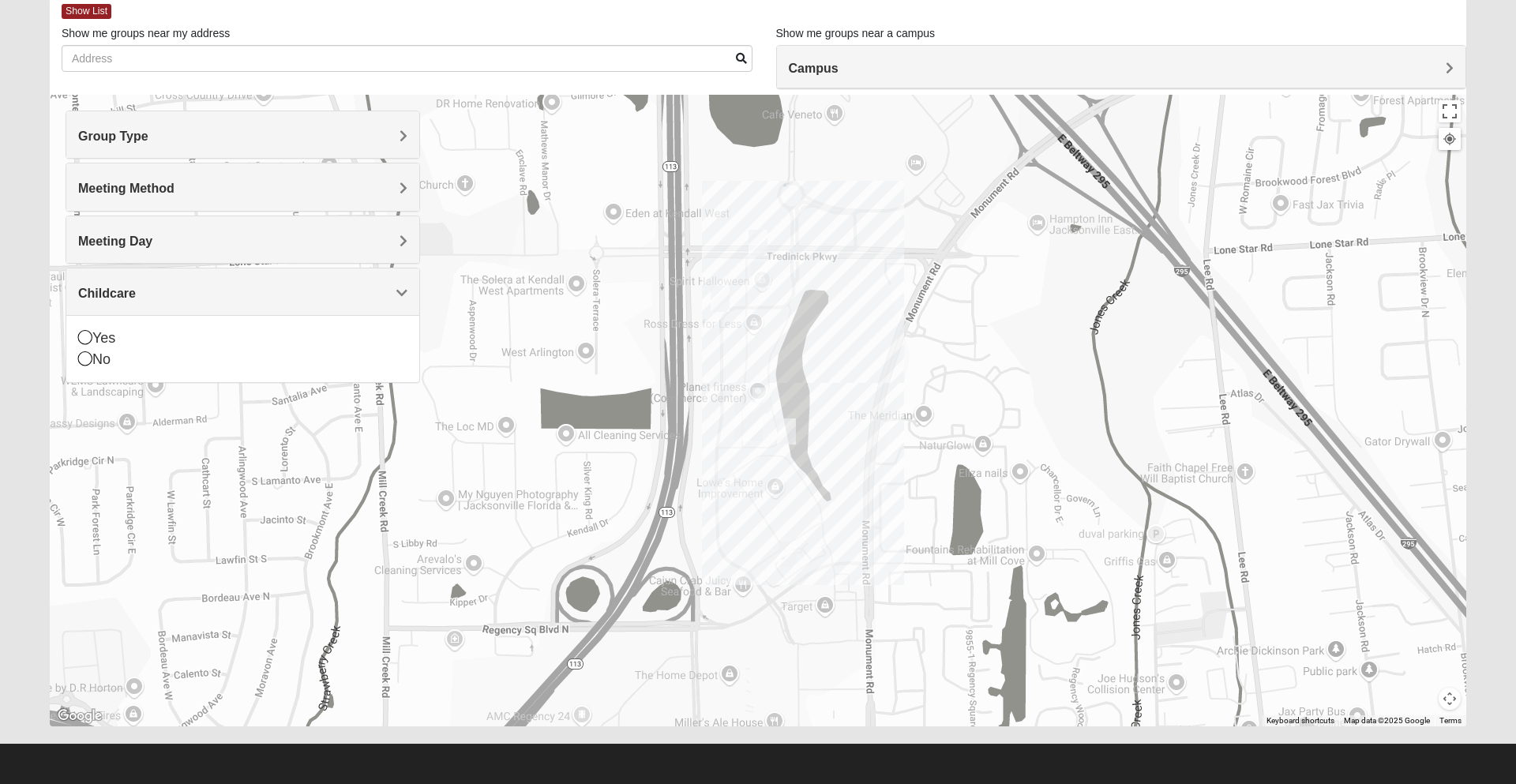
click at [744, 430] on img "Arlington" at bounding box center [748, 421] width 41 height 51
click at [717, 372] on div "651 Commerce Center Dr Jacksonville, FL 32225-7210" at bounding box center [754, 381] width 176 height 24
click at [732, 441] on img "Arlington" at bounding box center [748, 421] width 41 height 51
click at [734, 433] on img "Arlington" at bounding box center [748, 421] width 41 height 51
click at [728, 439] on img "Arlington" at bounding box center [748, 421] width 41 height 51
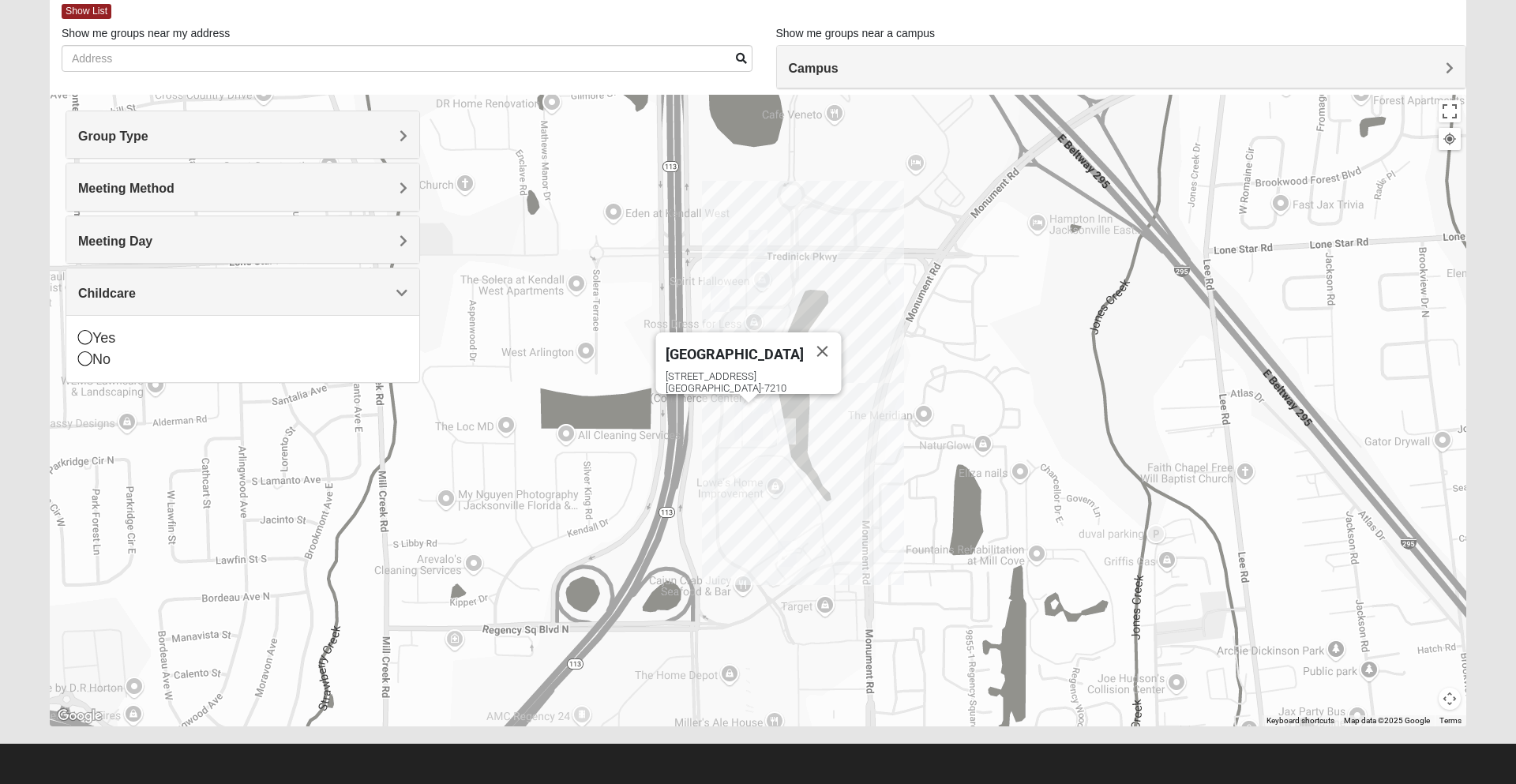
click at [131, 142] on span "Group Type" at bounding box center [113, 136] width 70 height 13
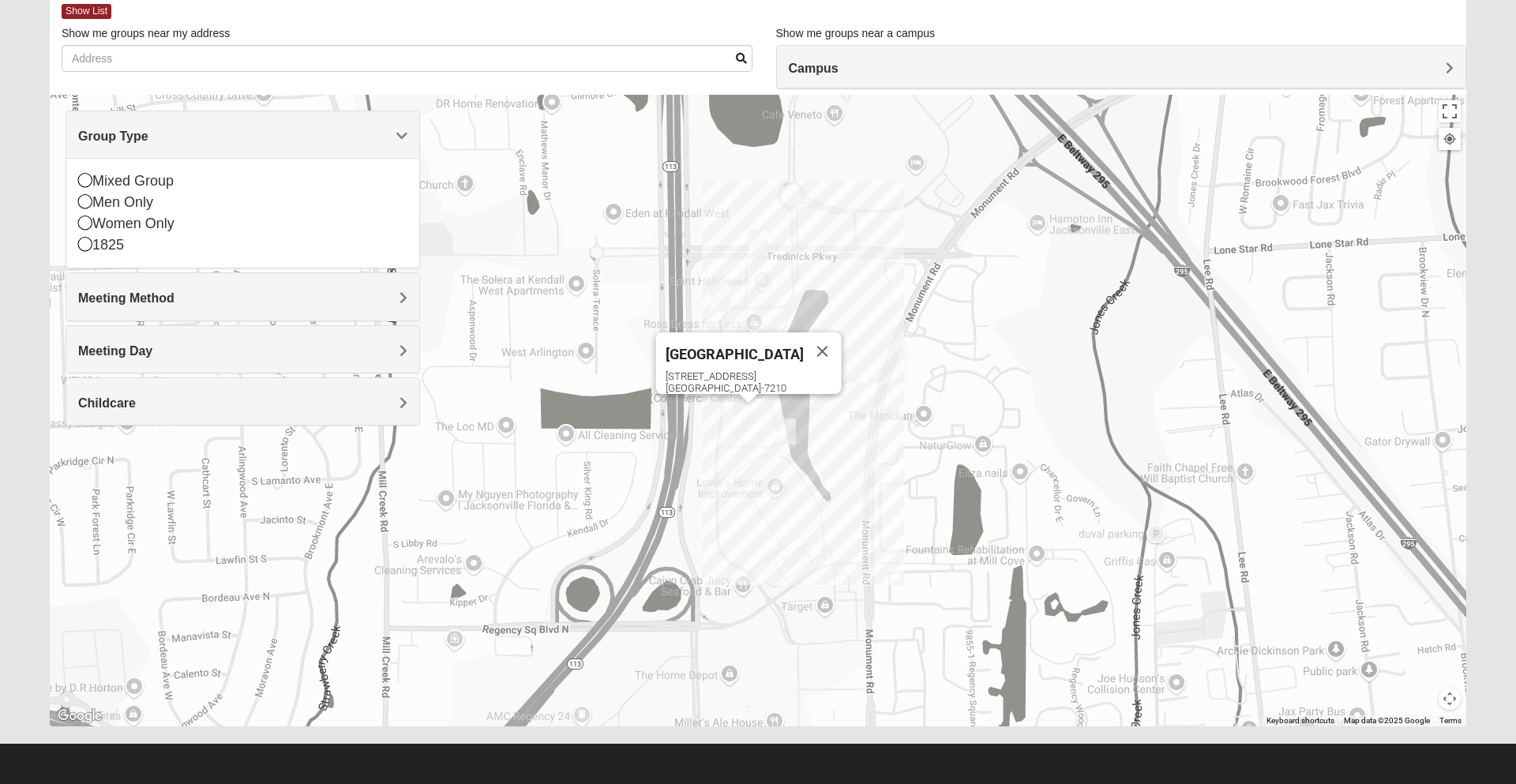
click at [86, 247] on icon at bounding box center [85, 244] width 14 height 14
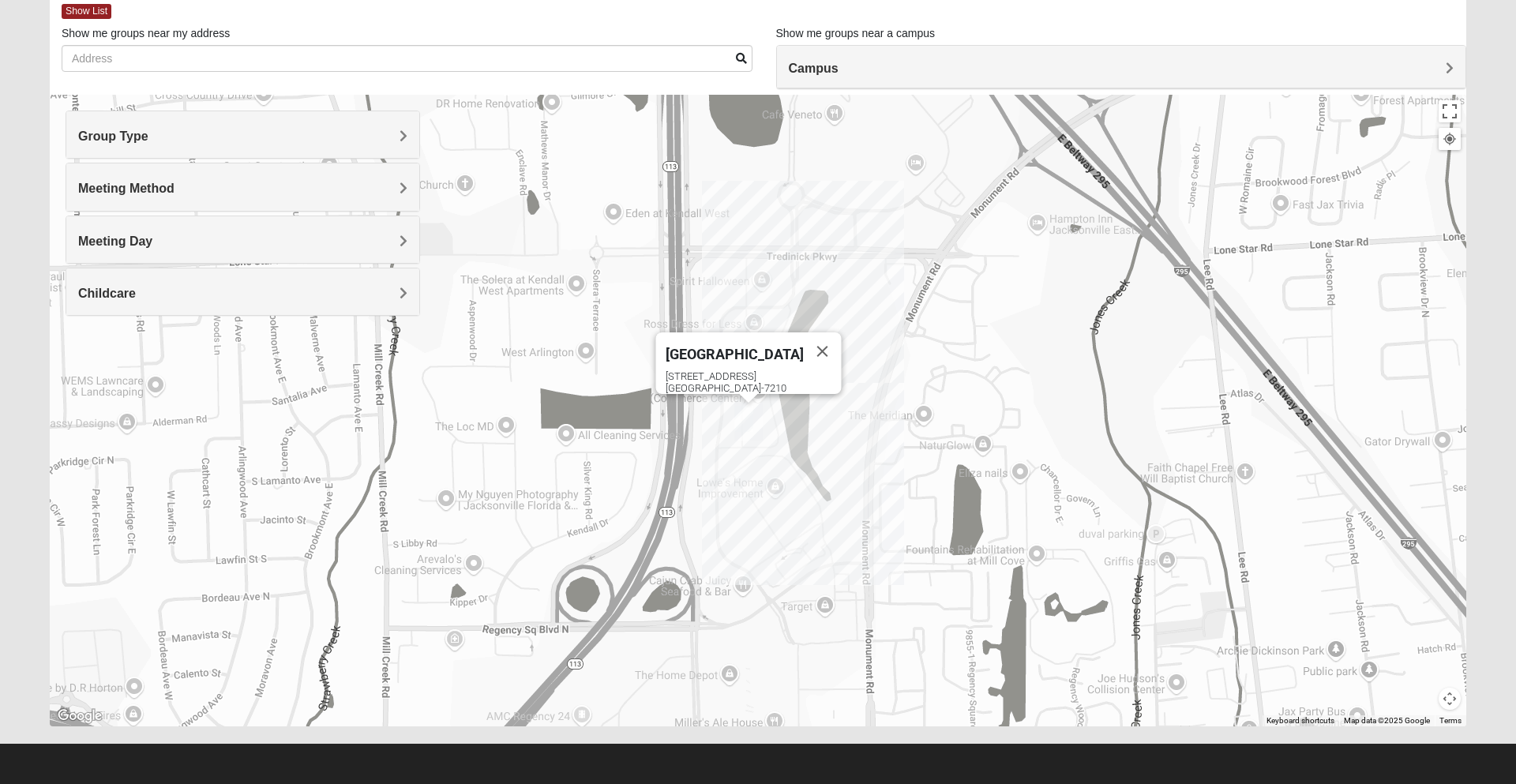
click at [172, 191] on span "Meeting Method" at bounding box center [126, 188] width 97 height 13
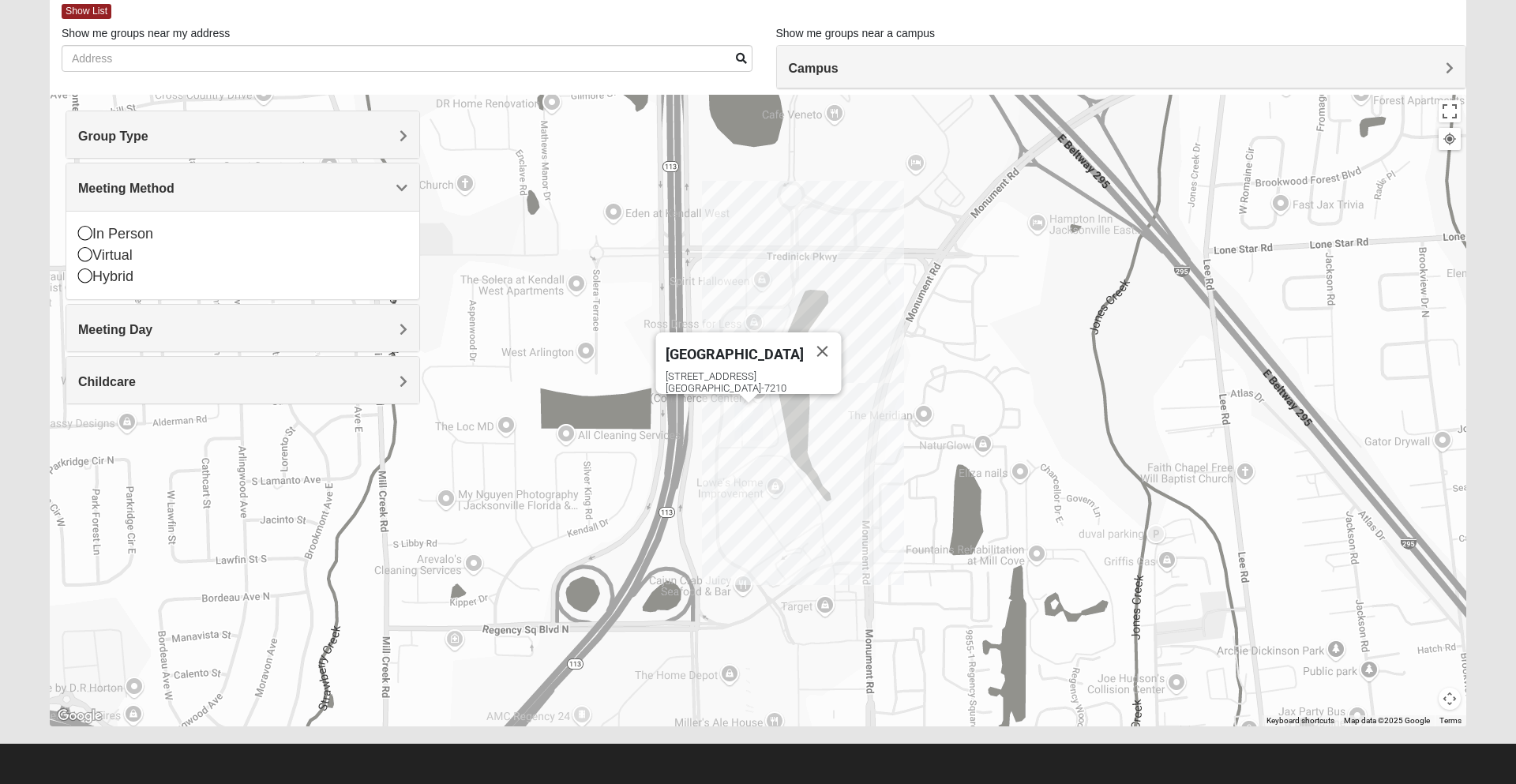
click at [92, 228] on icon at bounding box center [85, 232] width 14 height 14
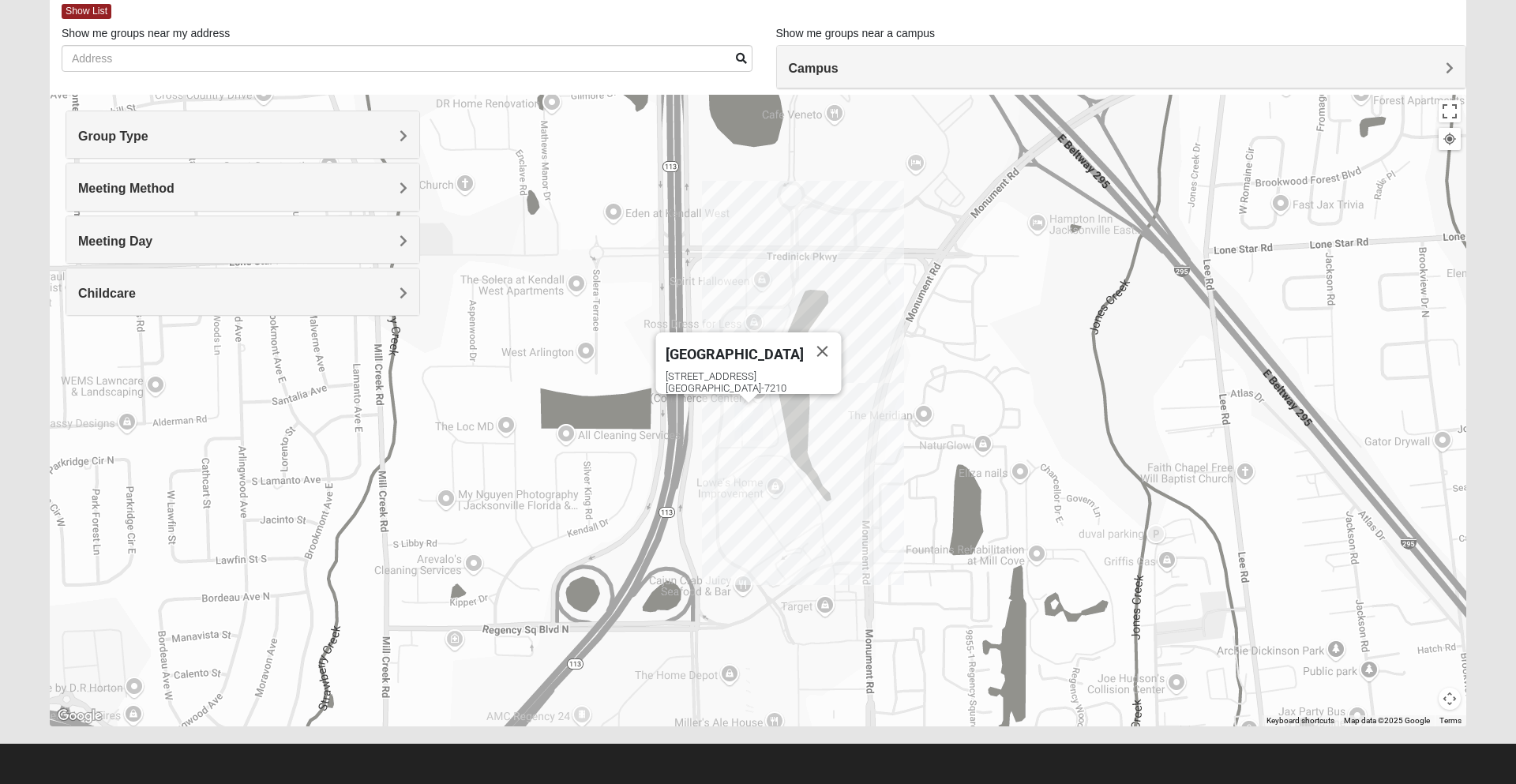
click at [103, 250] on div "Meeting Day" at bounding box center [242, 239] width 353 height 47
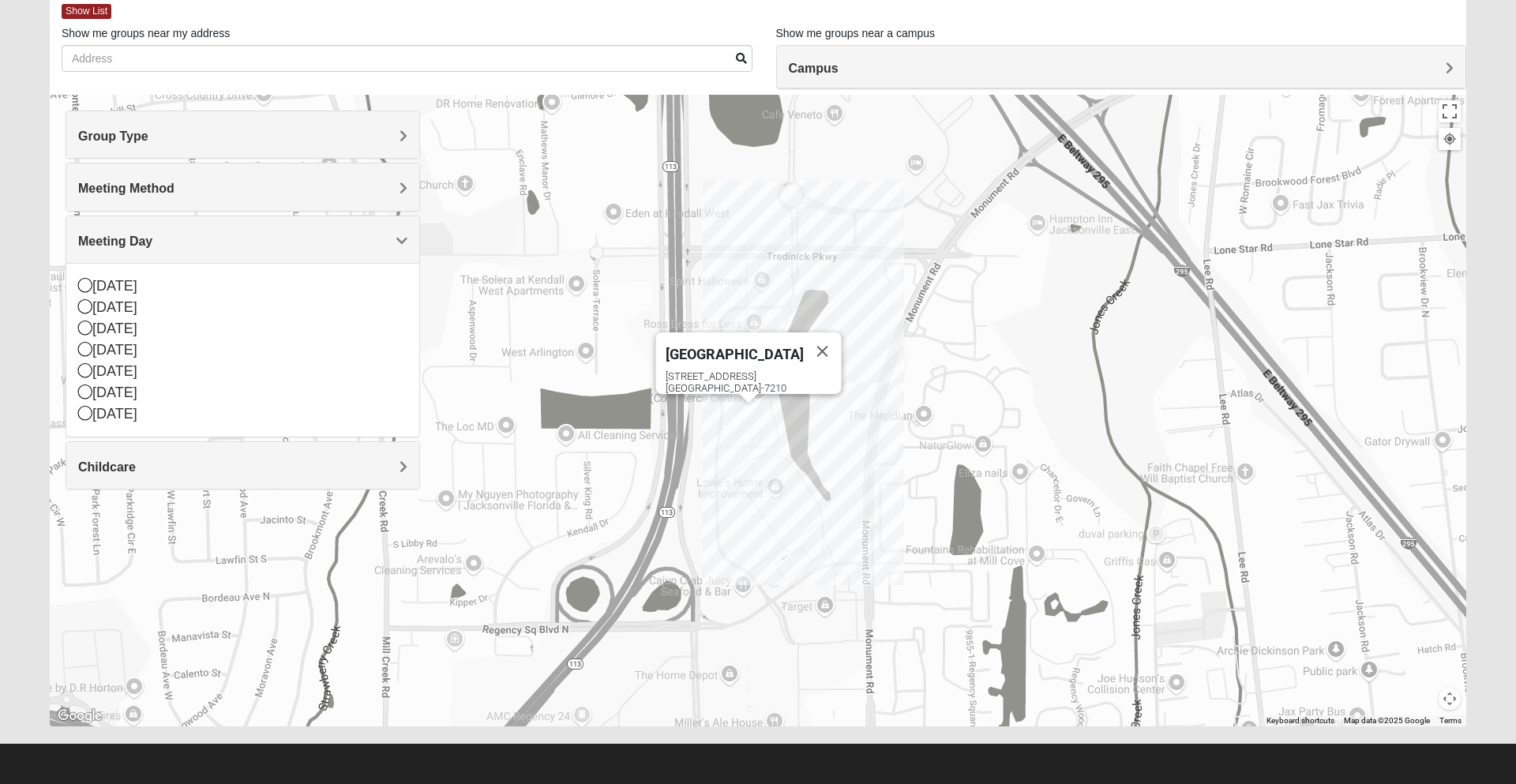
click at [87, 312] on icon at bounding box center [85, 306] width 14 height 14
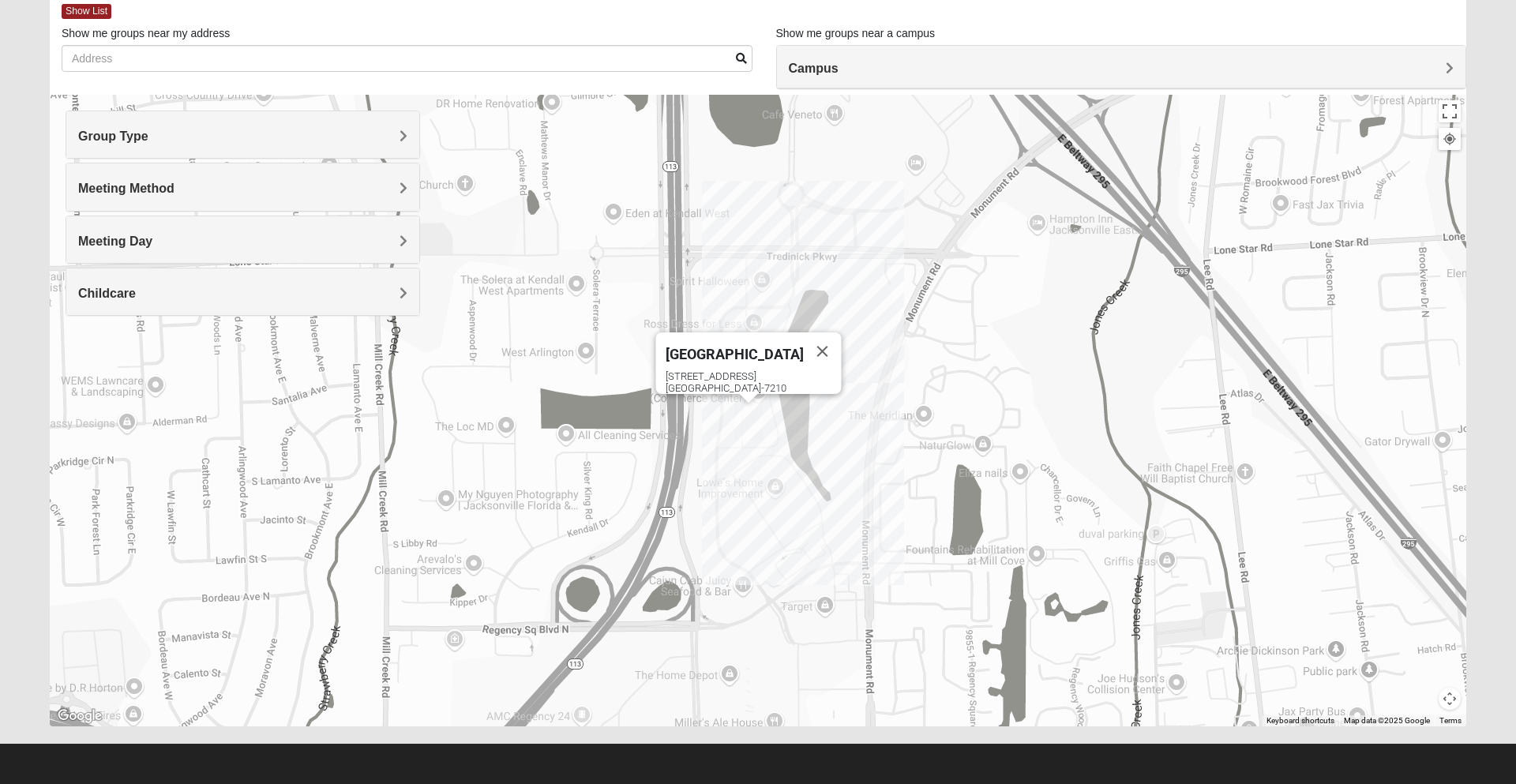
click at [237, 296] on h4 "Childcare" at bounding box center [243, 294] width 329 height 15
click at [98, 355] on div "No" at bounding box center [243, 359] width 329 height 21
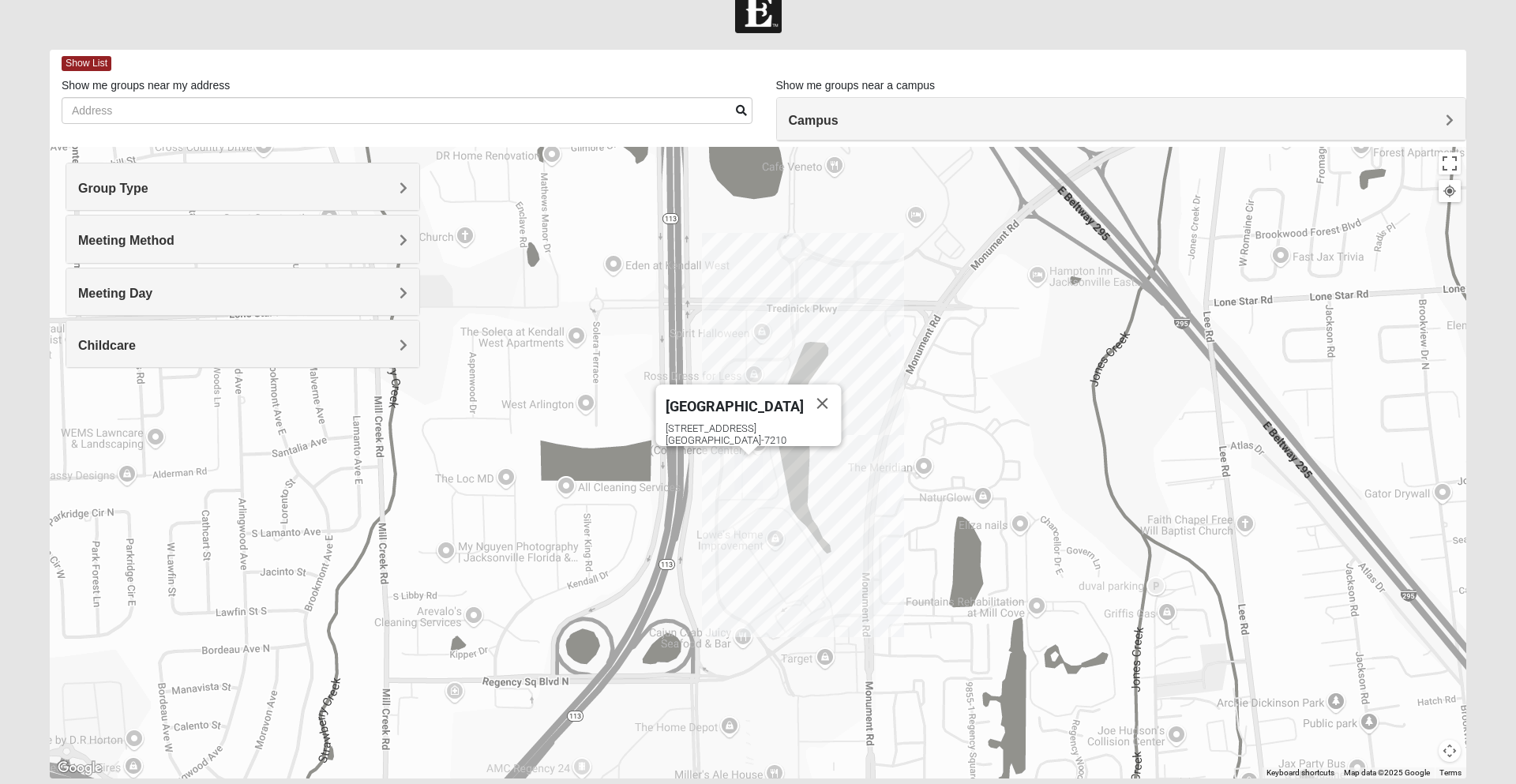
scroll to position [32, 0]
click at [745, 472] on img "Arlington" at bounding box center [748, 475] width 41 height 51
click at [732, 429] on div "651 Commerce Center Dr Jacksonville, FL 32225-7210" at bounding box center [754, 435] width 176 height 24
click at [741, 499] on img "Arlington" at bounding box center [748, 475] width 41 height 51
click at [745, 489] on img "Arlington" at bounding box center [748, 475] width 41 height 51
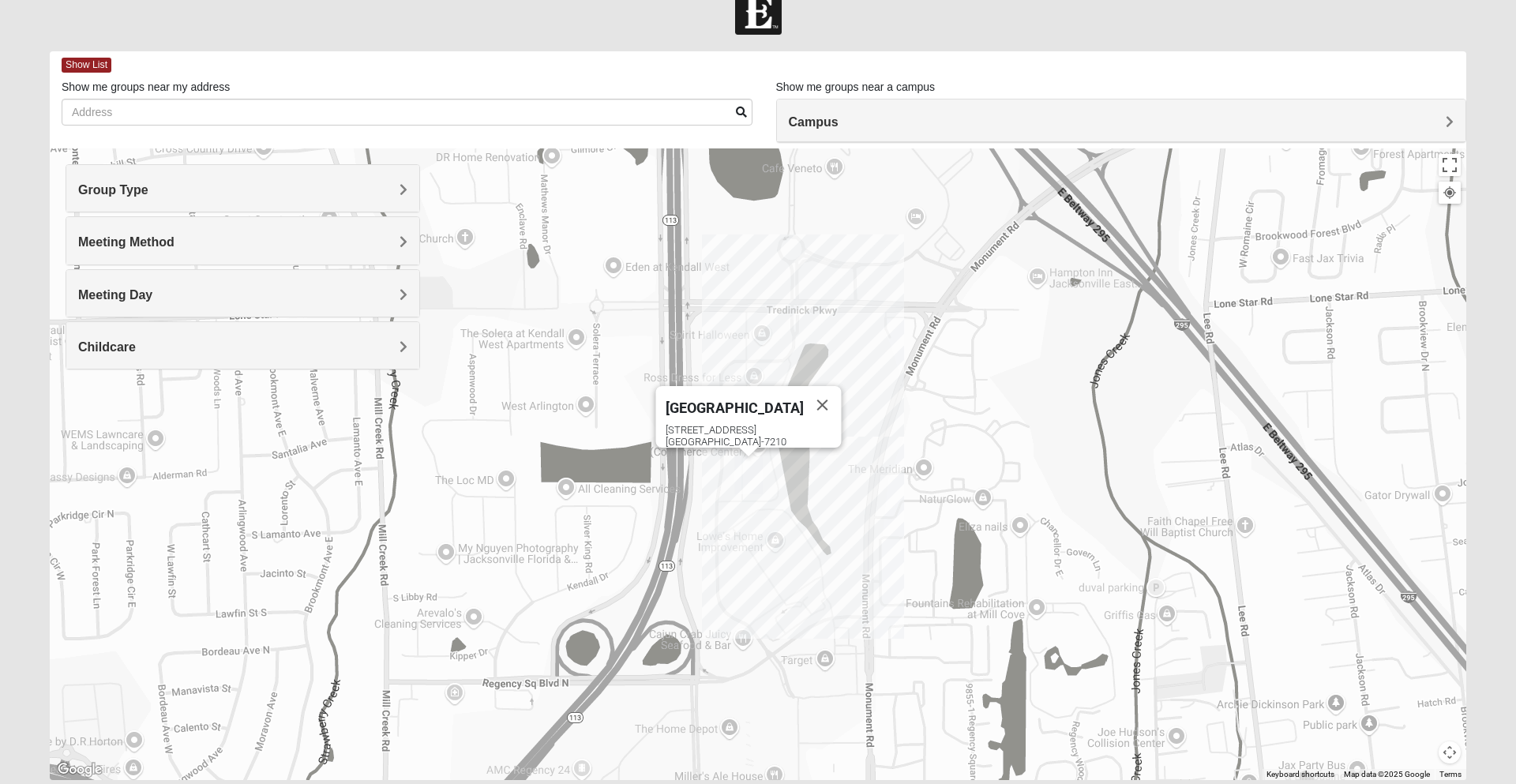
click at [745, 469] on img "Arlington" at bounding box center [748, 475] width 41 height 51
click at [745, 477] on img "Arlington" at bounding box center [748, 475] width 41 height 51
click at [81, 66] on span "Show List" at bounding box center [86, 65] width 50 height 15
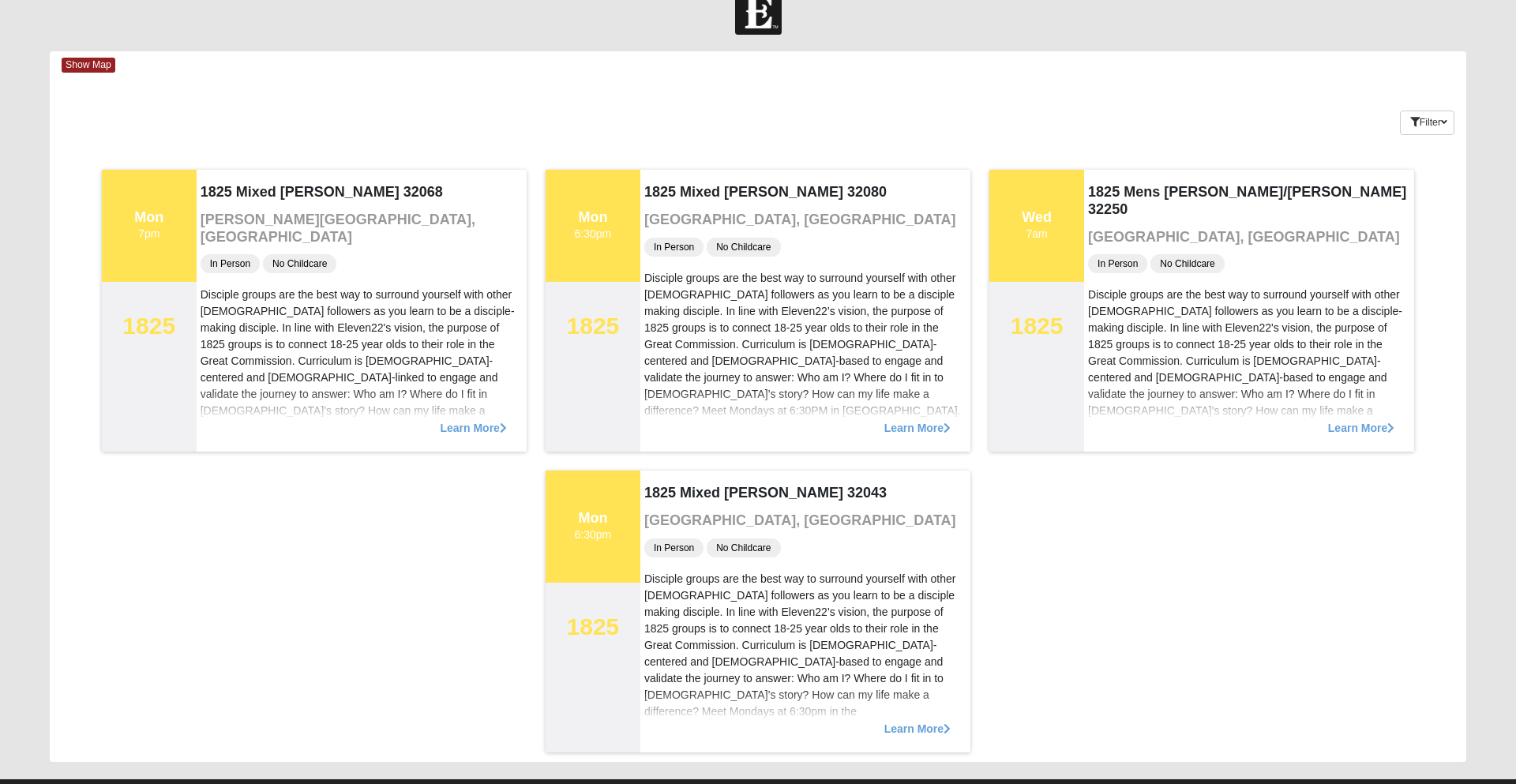
scroll to position [67, 0]
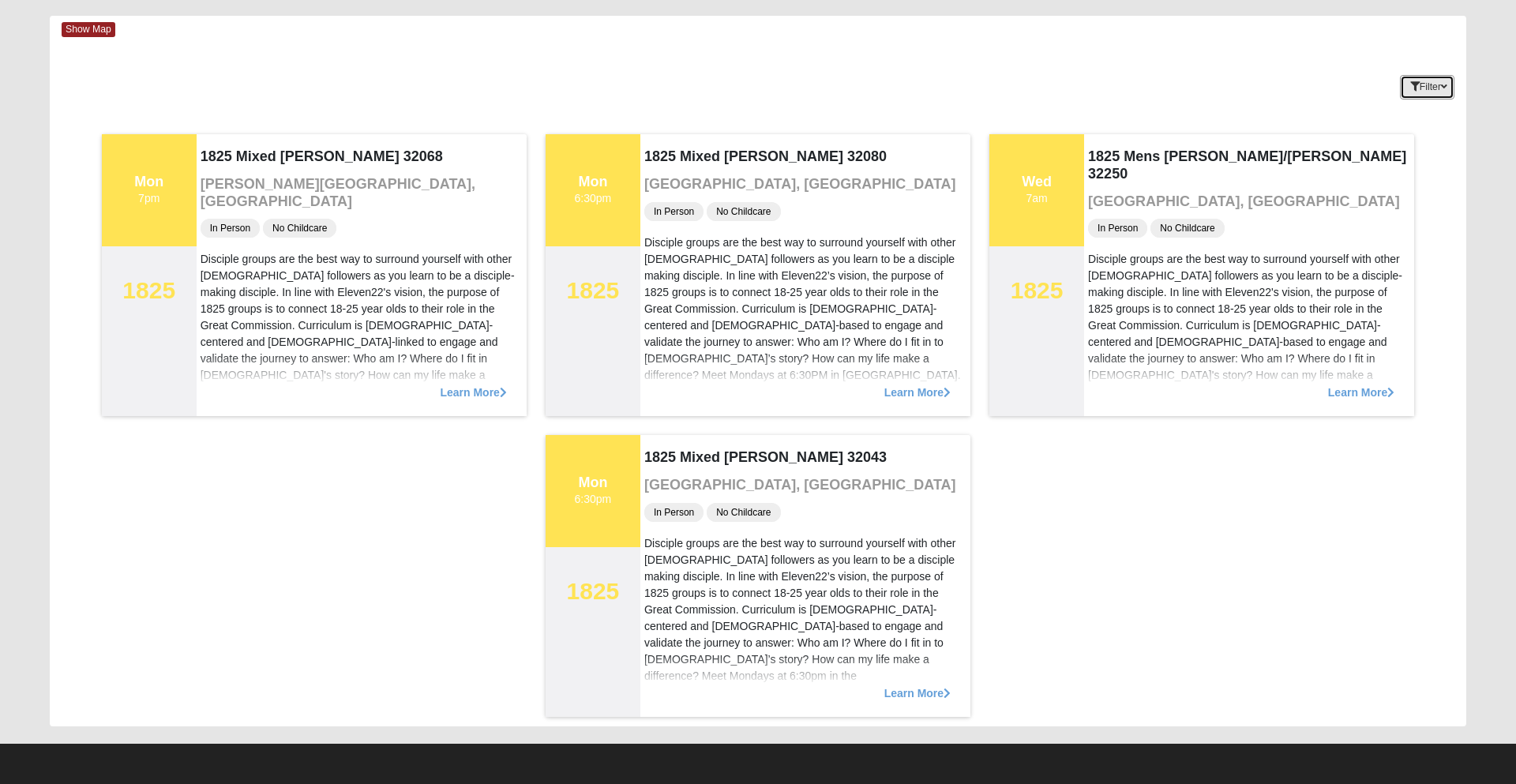
click at [1427, 90] on button "Filter" at bounding box center [1427, 87] width 55 height 25
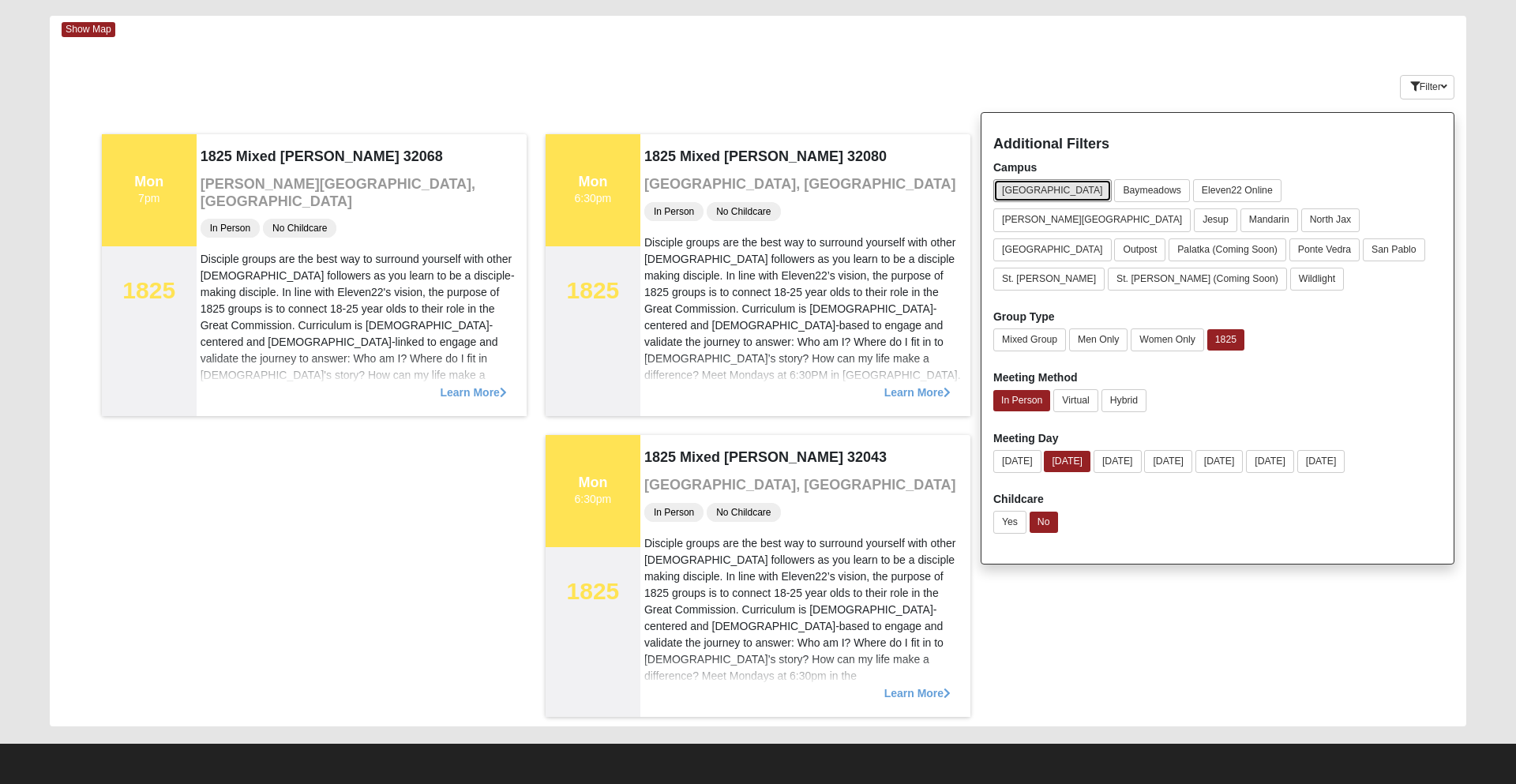
click at [1020, 192] on button "[GEOGRAPHIC_DATA]" at bounding box center [1052, 190] width 119 height 23
click at [81, 31] on span "Show Map" at bounding box center [88, 30] width 54 height 15
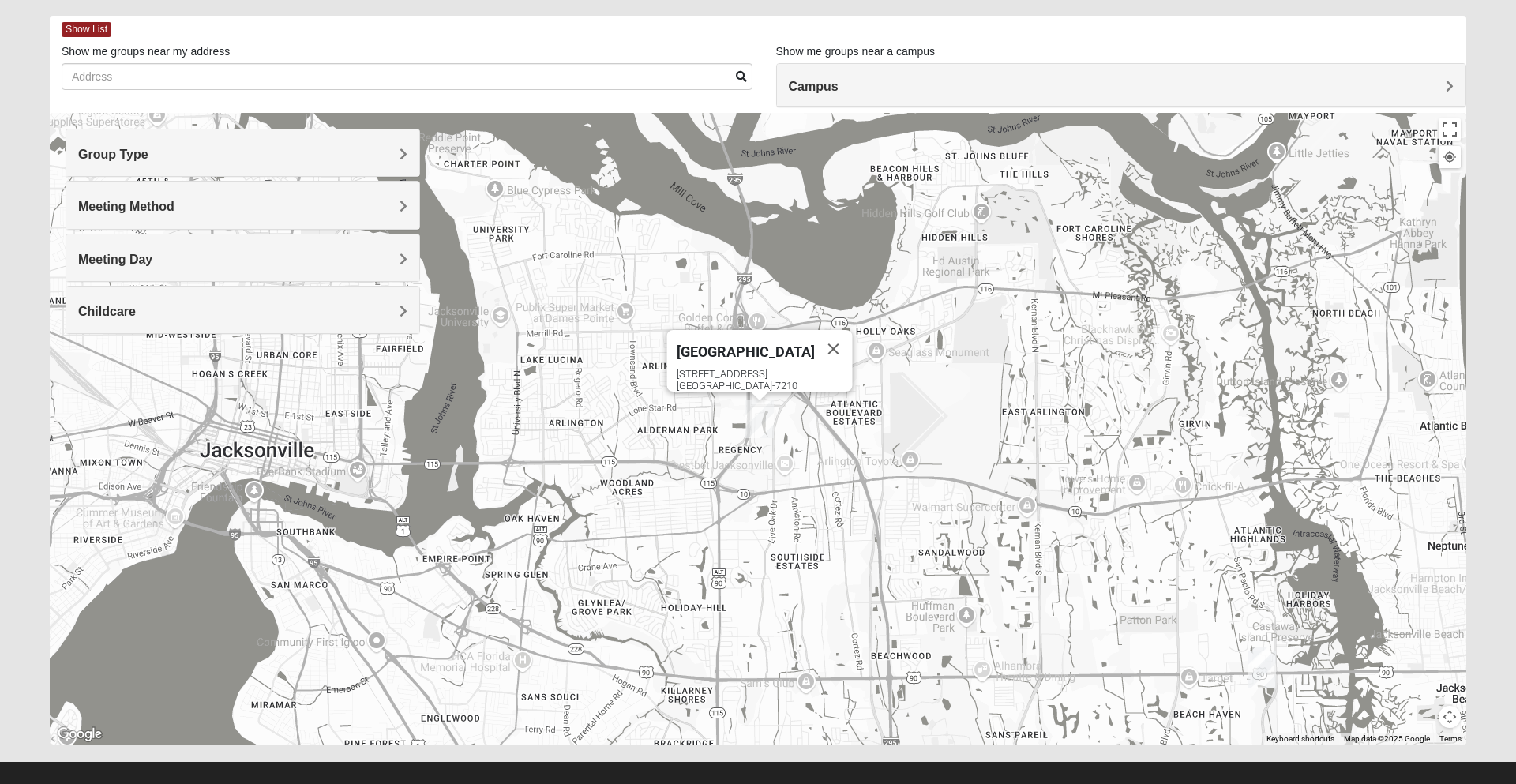
scroll to position [85, 0]
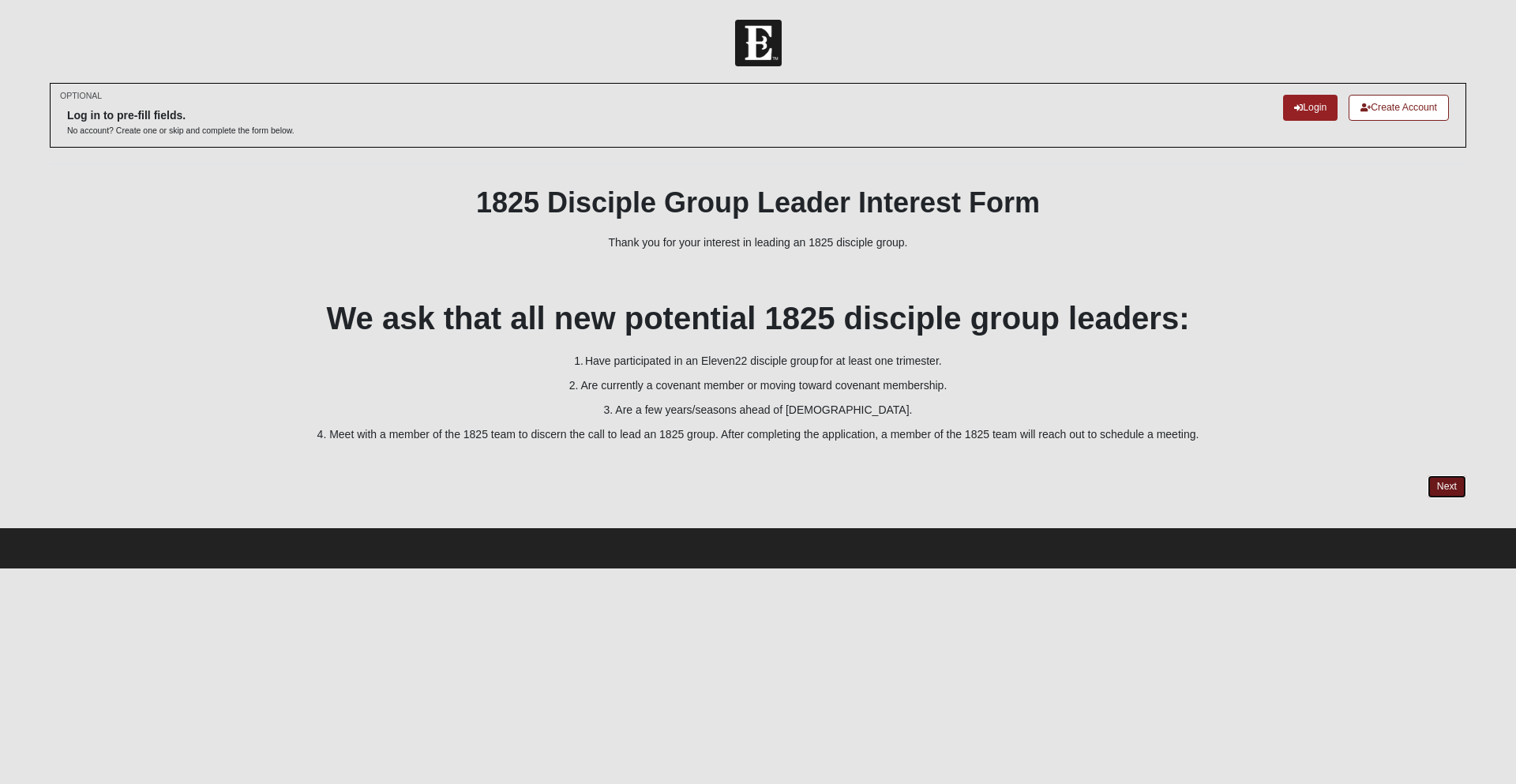
click at [1445, 483] on link "Next" at bounding box center [1446, 487] width 38 height 23
